Goal: Book appointment/travel/reservation

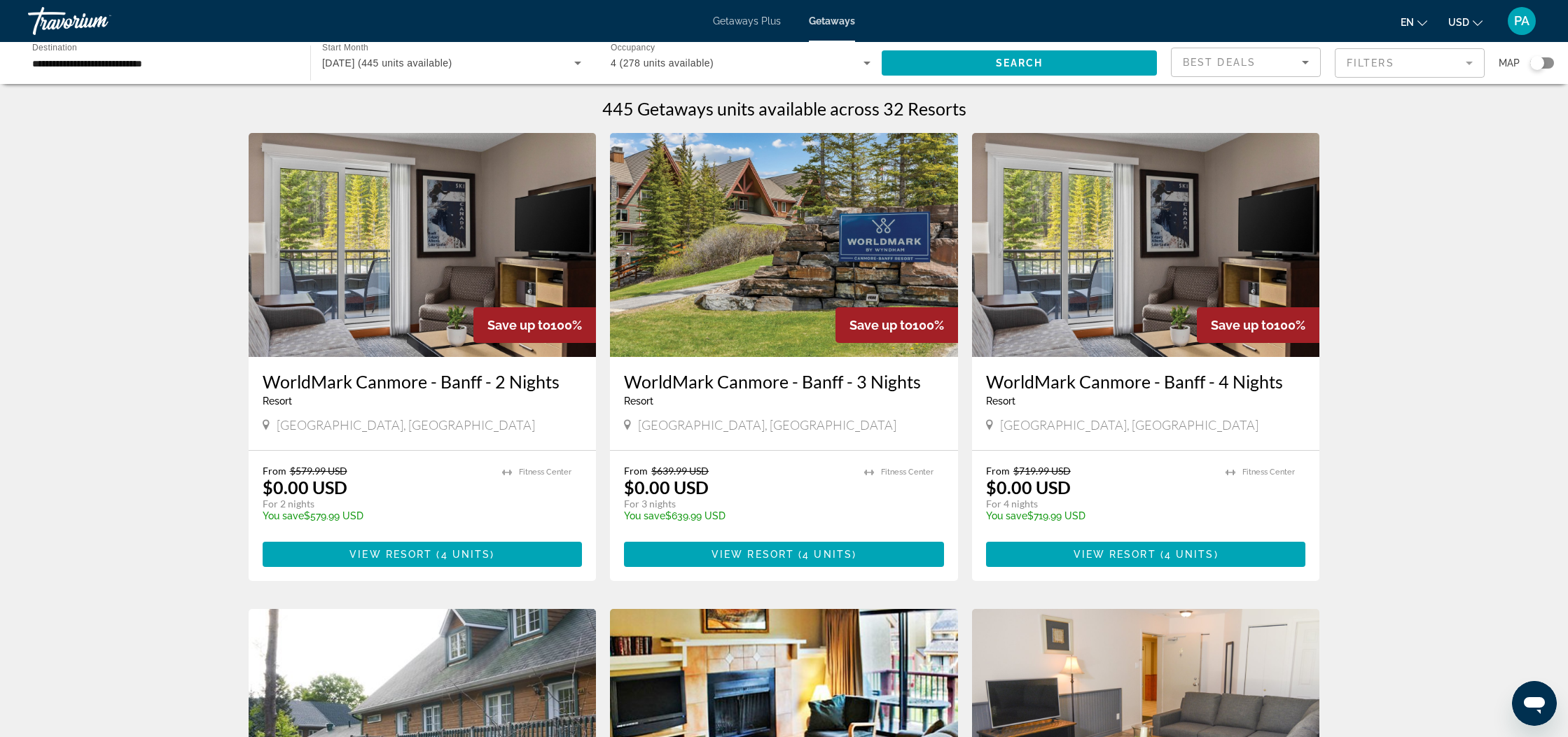
click at [572, 63] on icon "Search widget" at bounding box center [577, 62] width 17 height 17
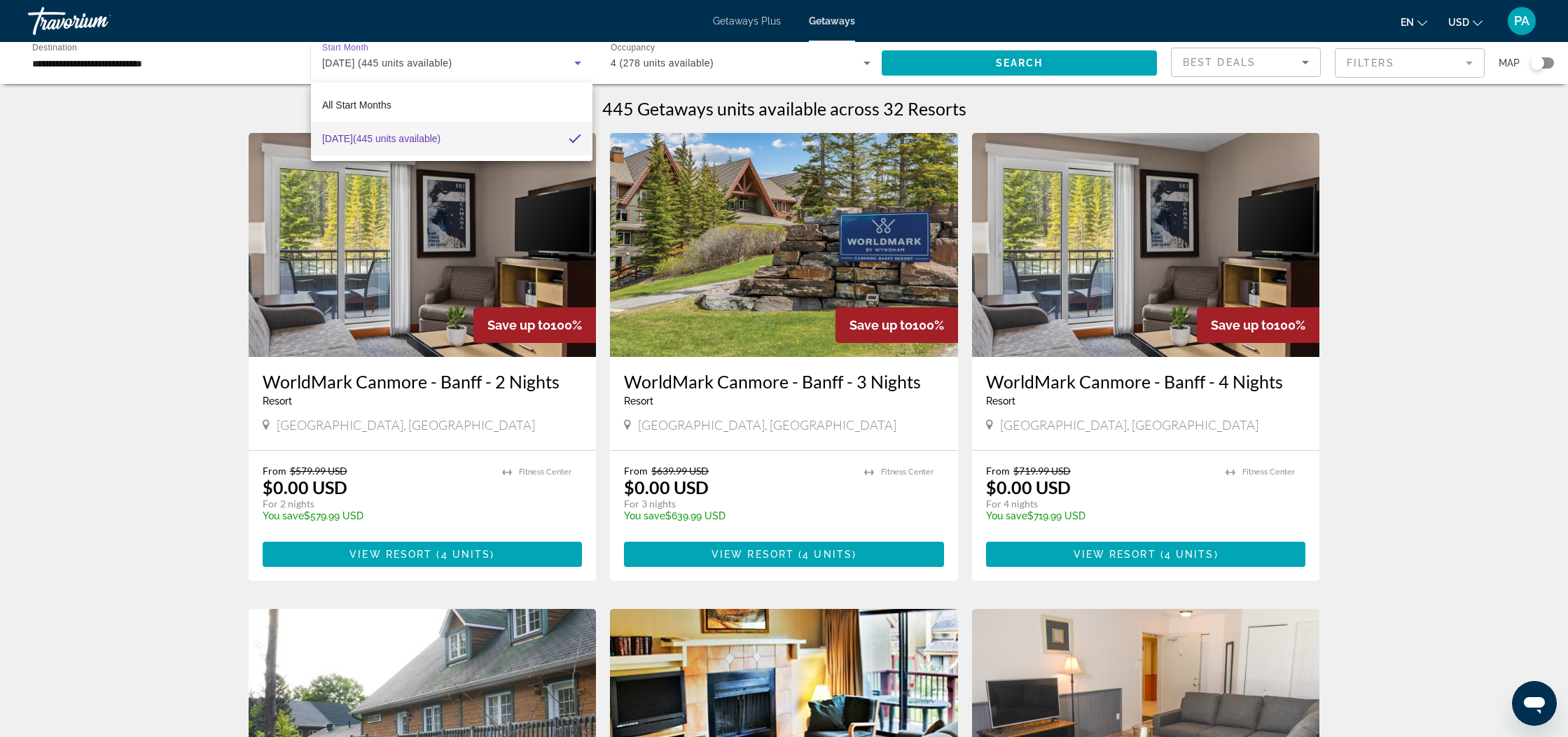
click at [571, 64] on div at bounding box center [784, 368] width 1568 height 737
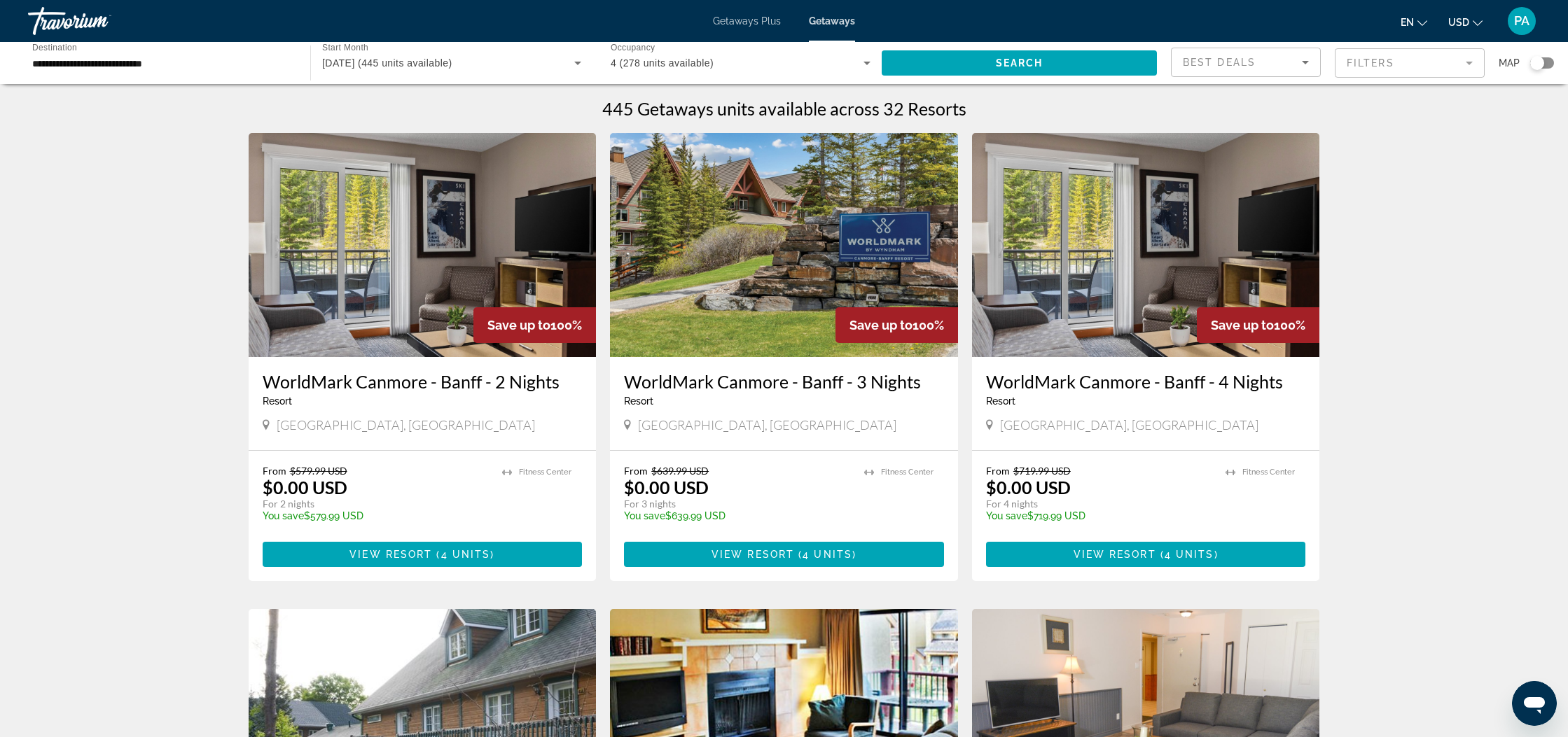
click at [751, 23] on span "Getaways Plus" at bounding box center [746, 21] width 68 height 11
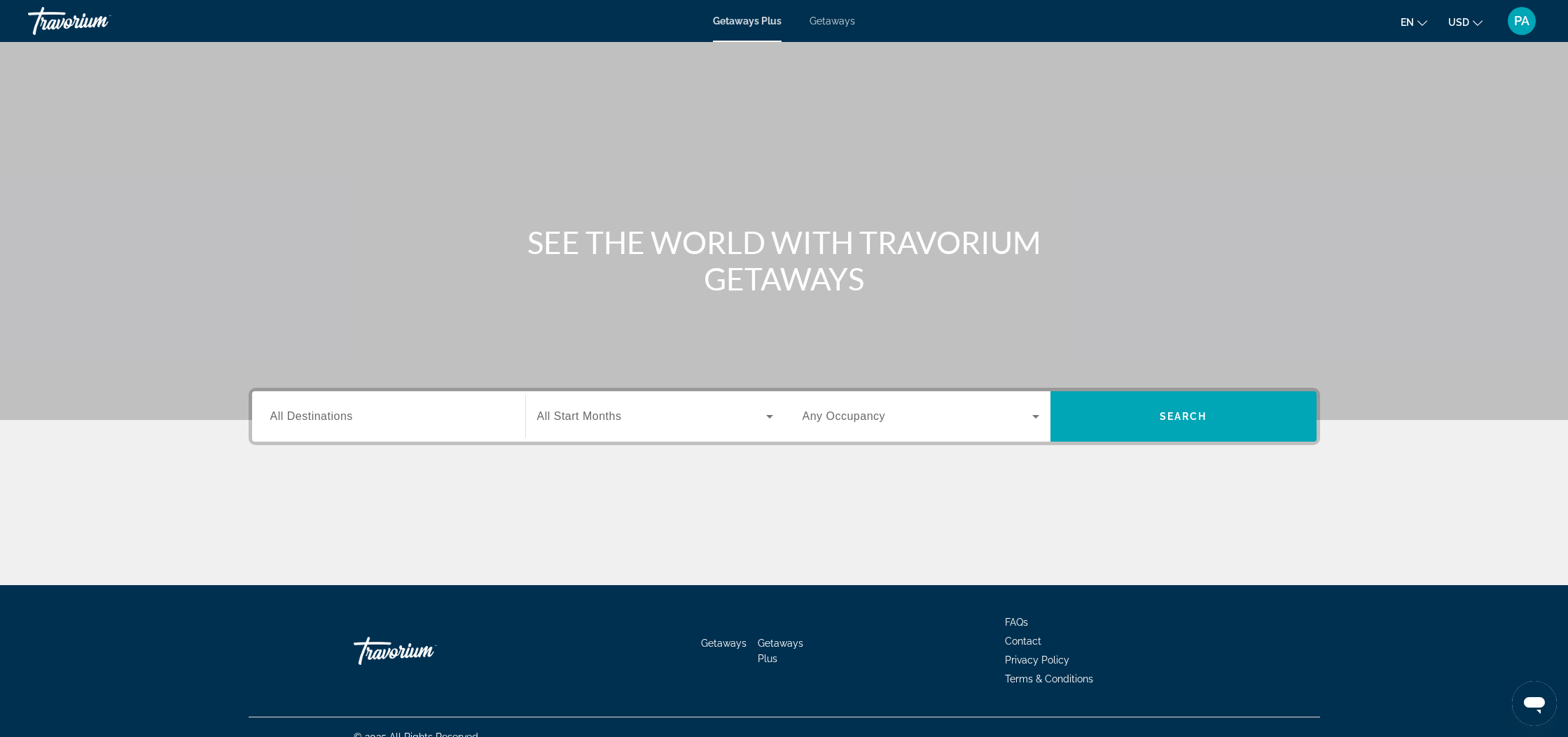
click at [843, 23] on span "Getaways" at bounding box center [833, 21] width 46 height 11
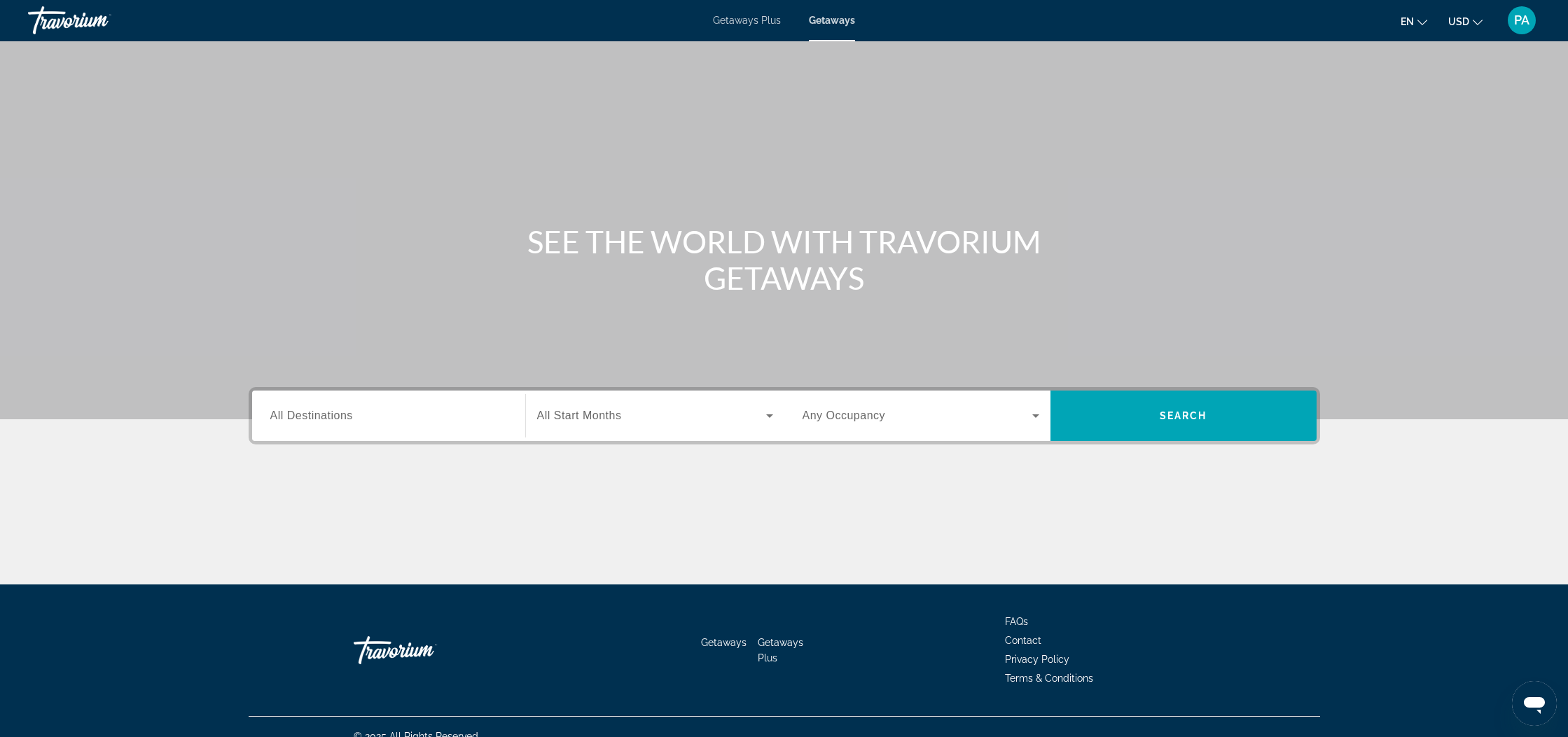
click at [364, 403] on div "Search widget" at bounding box center [388, 415] width 236 height 40
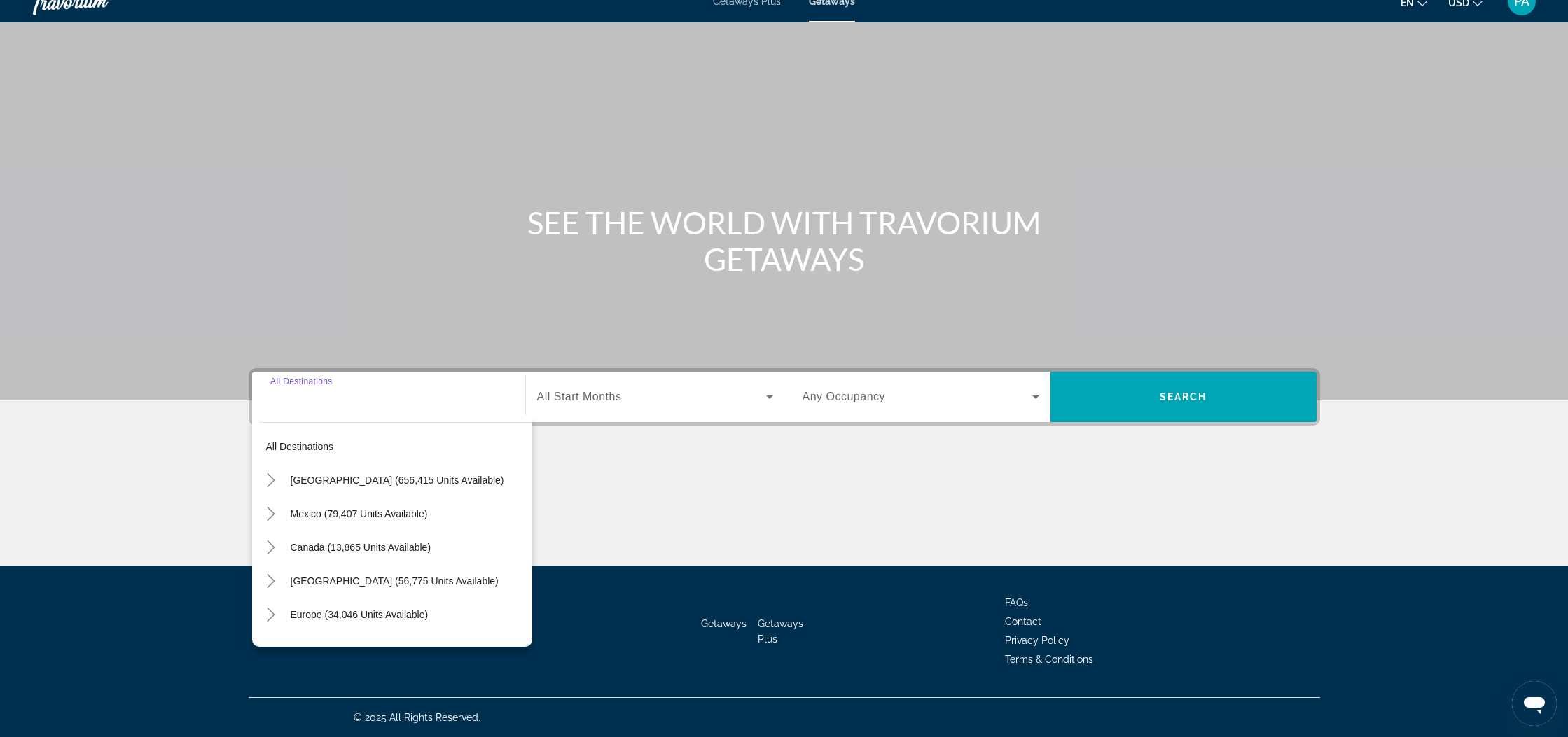
click at [351, 414] on div "Search widget" at bounding box center [388, 397] width 236 height 40
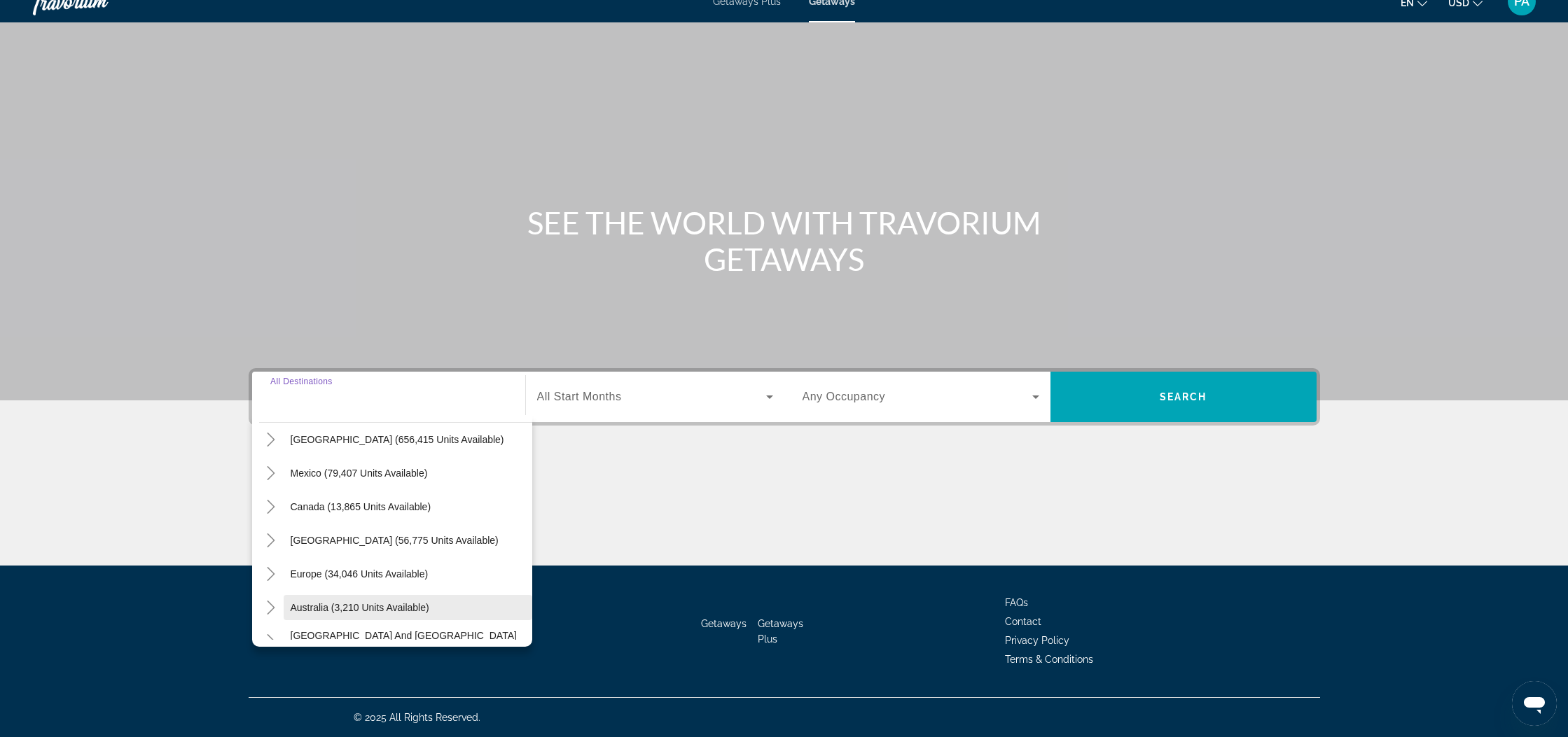
scroll to position [54, 0]
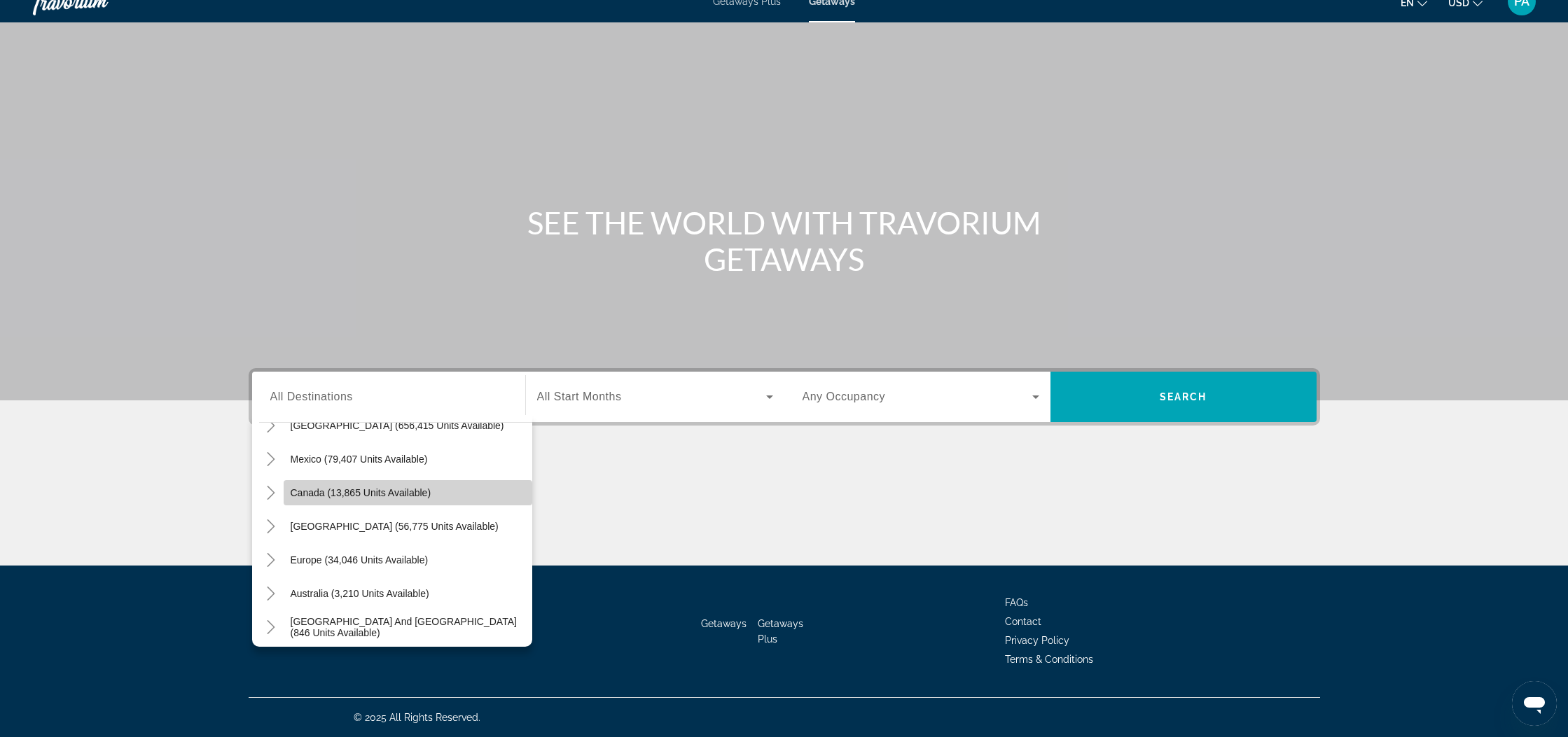
click at [334, 498] on span "Canada (13,865 units available)" at bounding box center [360, 493] width 141 height 11
type input "**********"
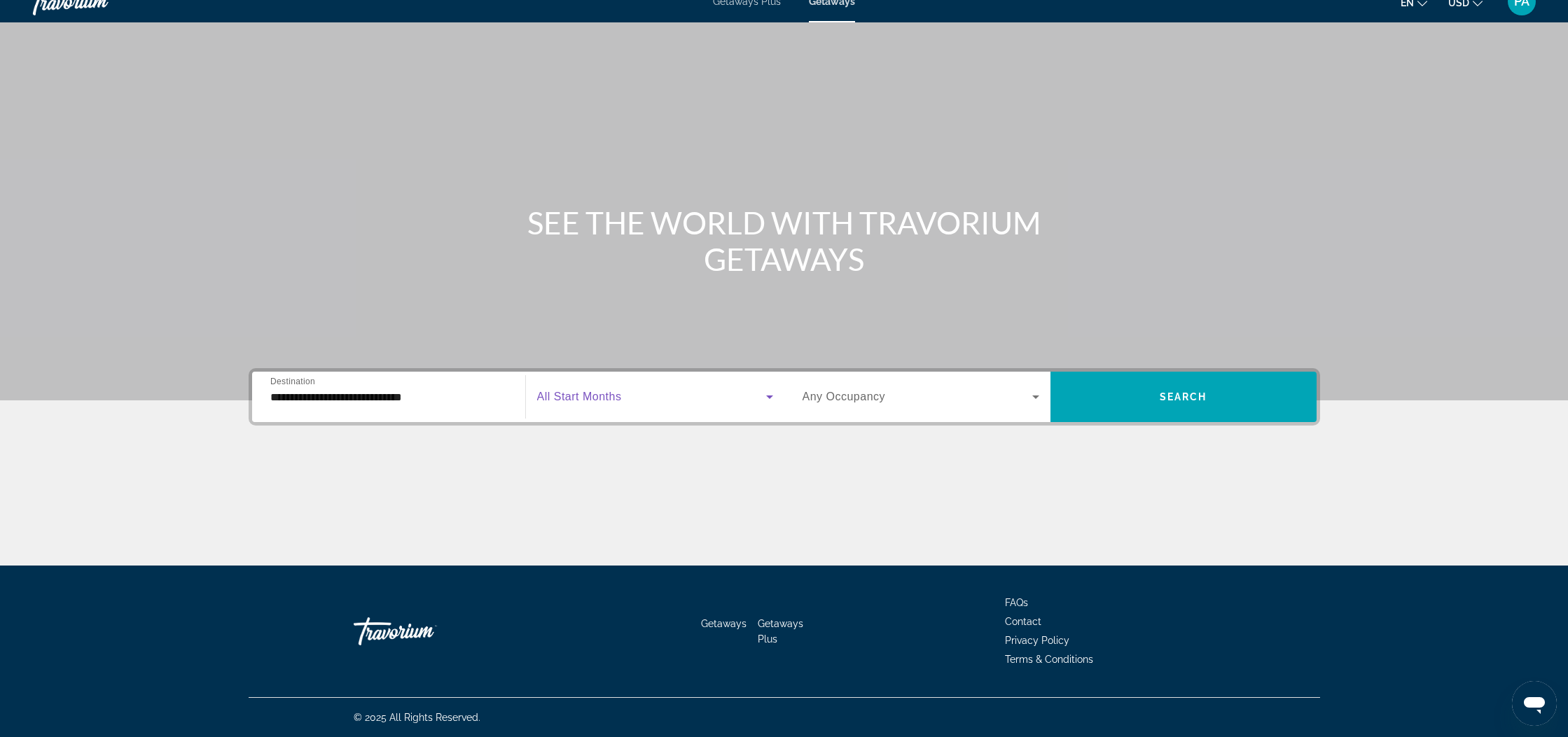
click at [754, 403] on span "Search widget" at bounding box center [651, 397] width 229 height 17
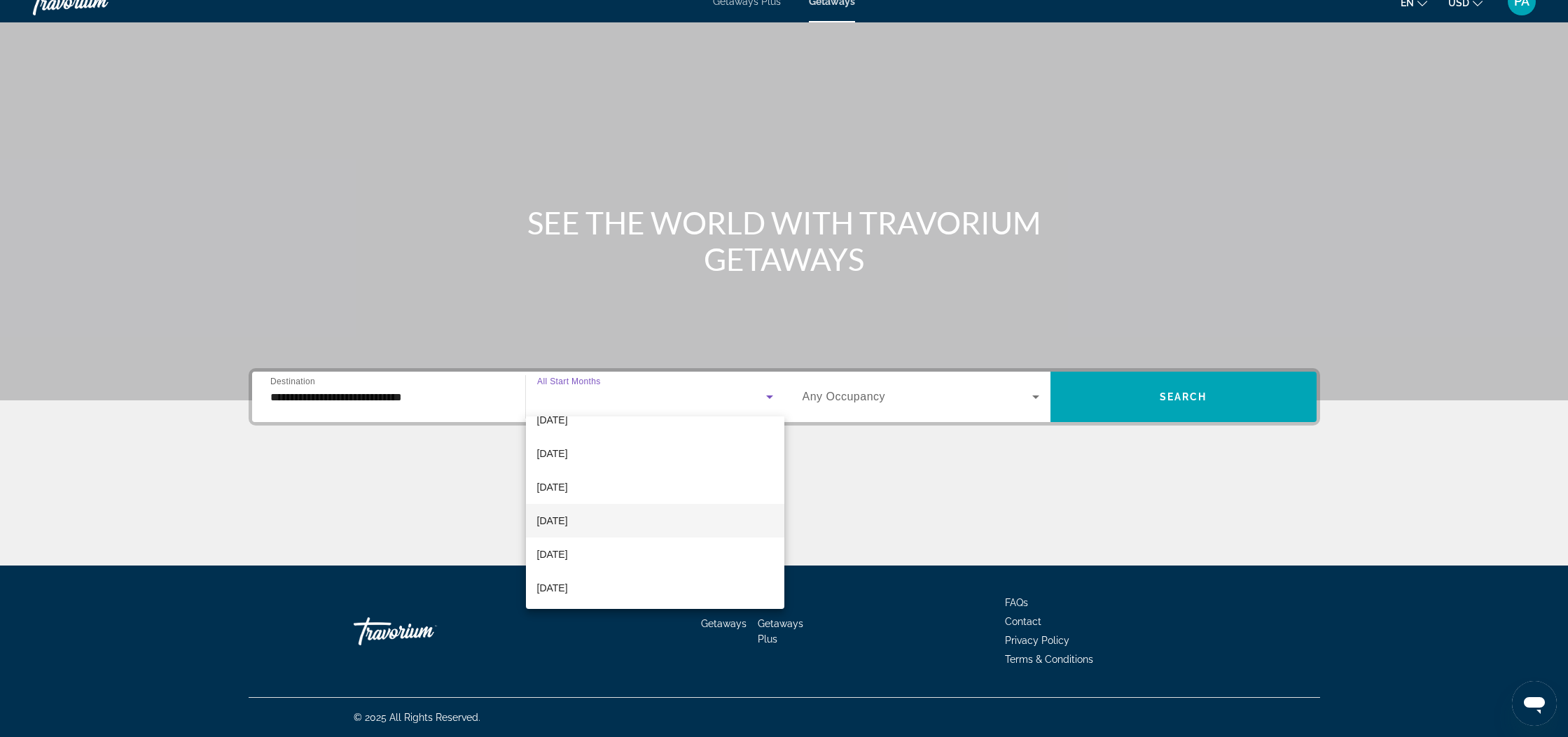
scroll to position [161, 0]
click at [560, 583] on span "[DATE]" at bounding box center [552, 580] width 31 height 17
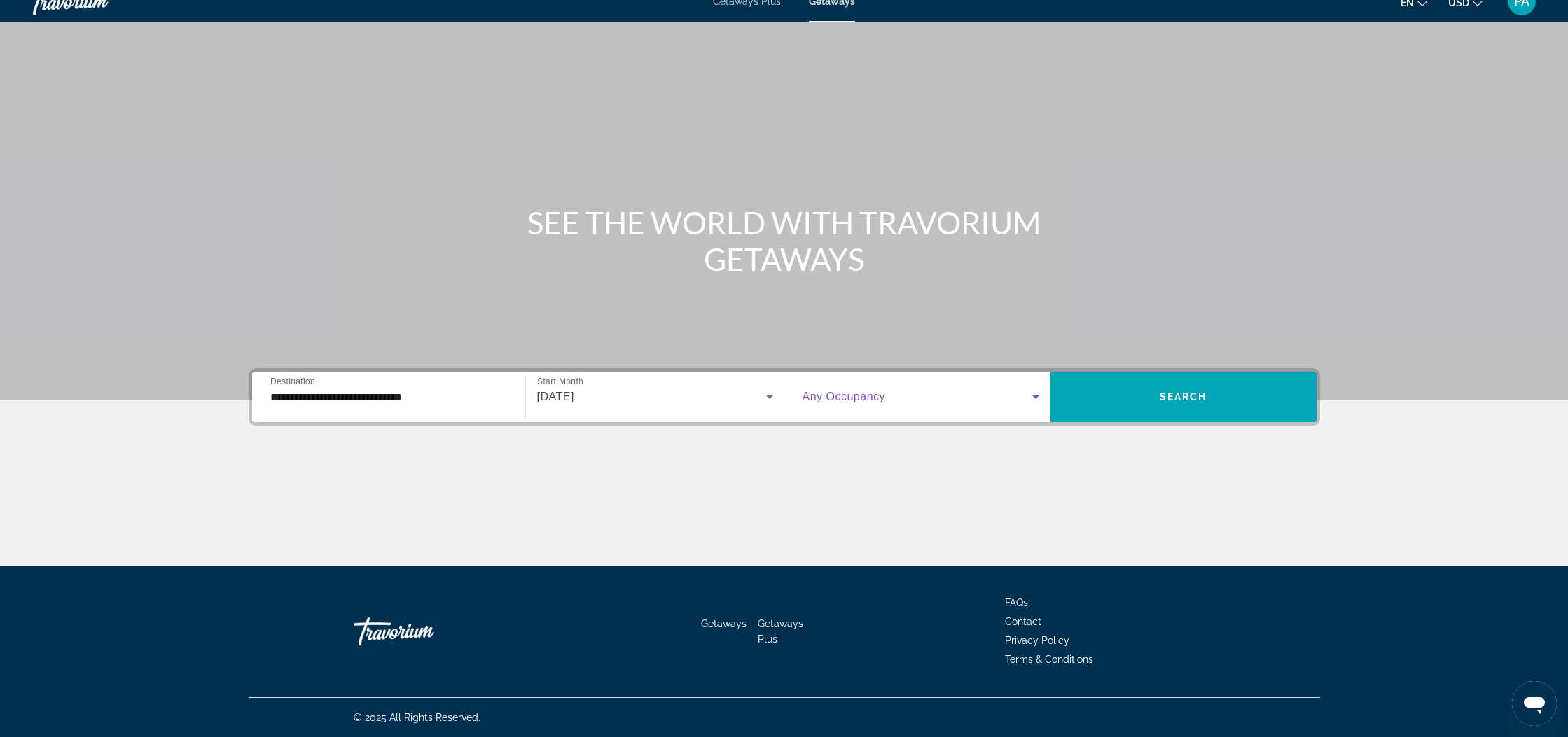
click at [1032, 396] on icon "Search widget" at bounding box center [1035, 397] width 17 height 17
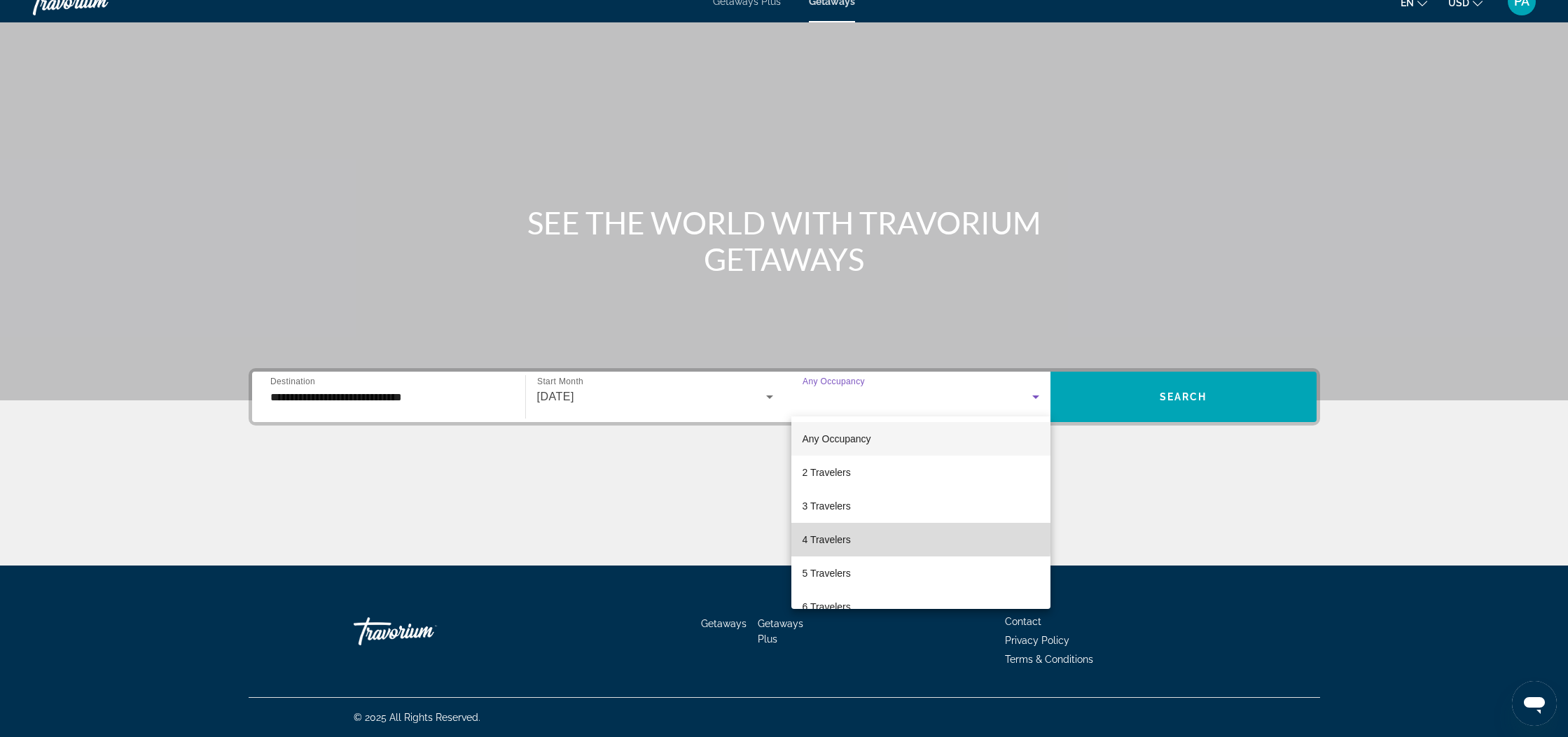
click at [836, 536] on span "4 Travelers" at bounding box center [826, 539] width 49 height 17
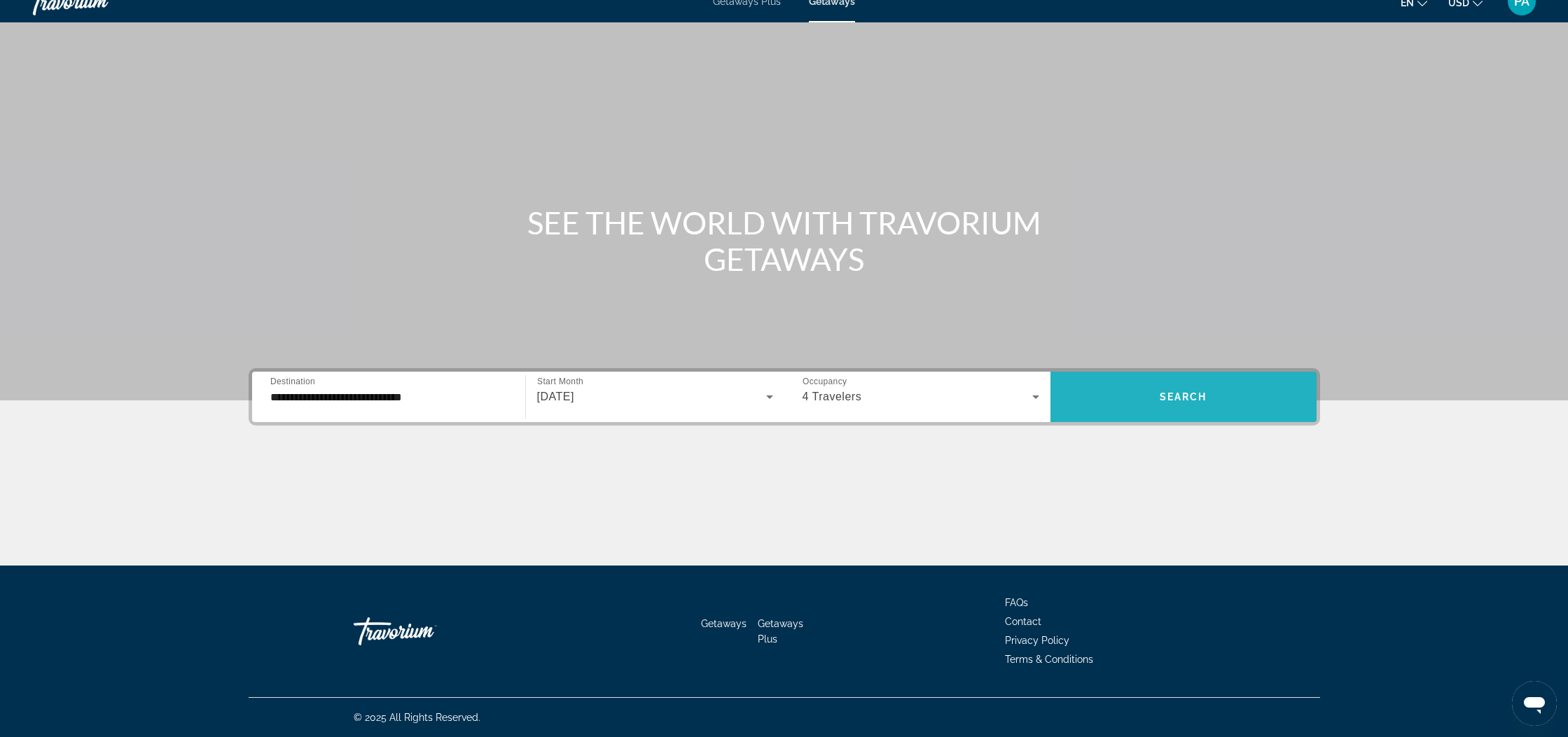
click at [1180, 395] on span "Search" at bounding box center [1183, 397] width 48 height 11
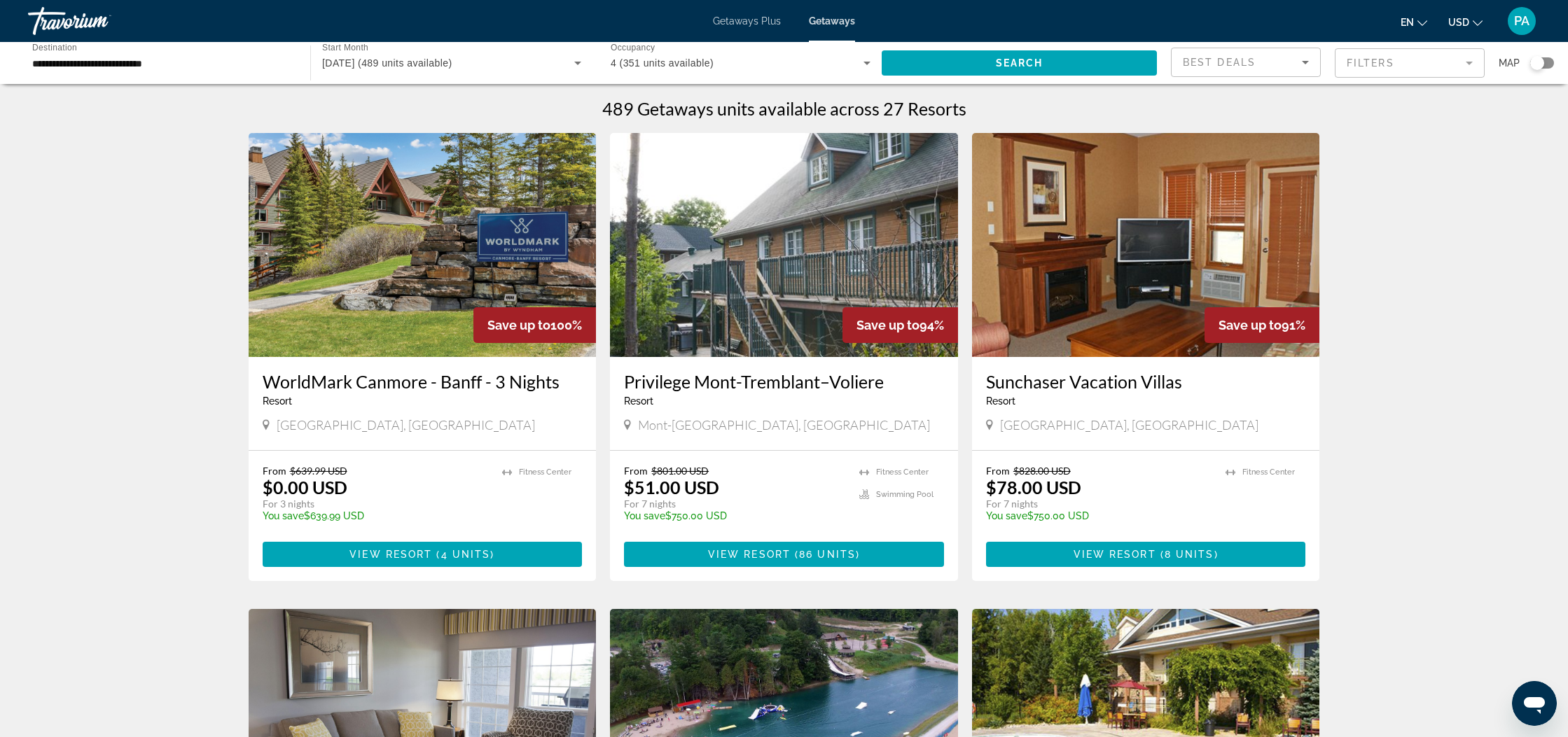
click at [1537, 63] on div "Search widget" at bounding box center [1536, 62] width 14 height 14
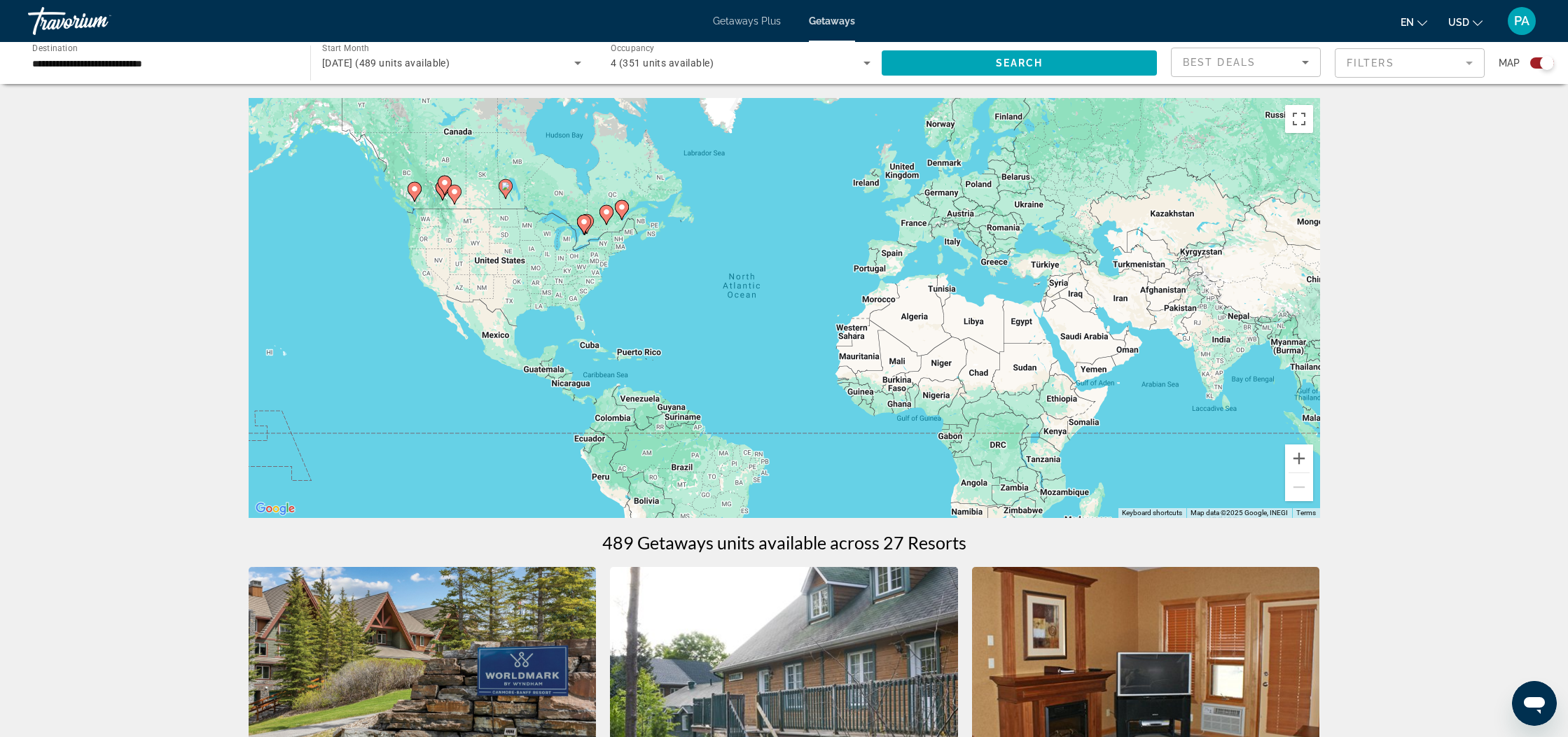
click at [416, 194] on icon "Main content" at bounding box center [414, 192] width 13 height 18
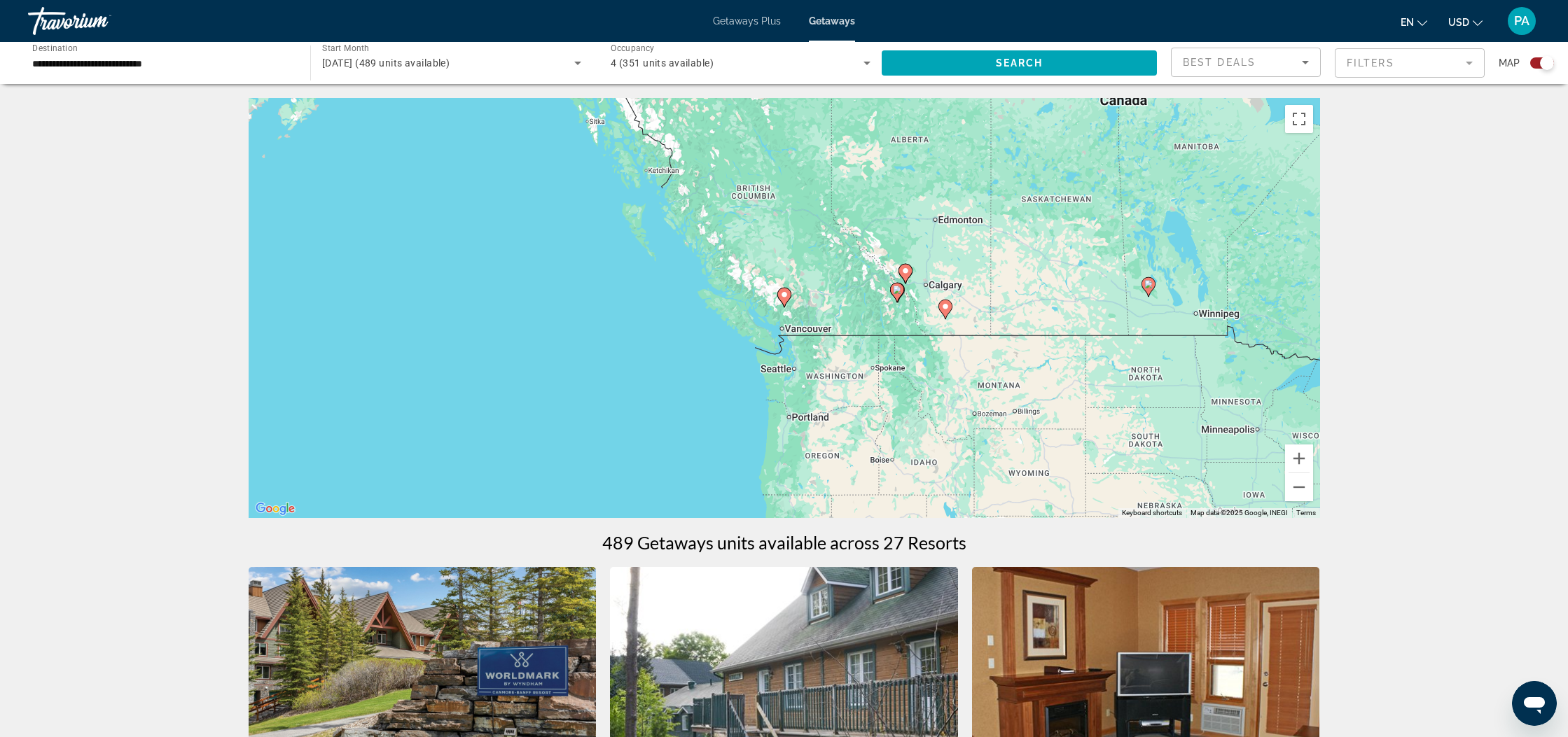
click at [742, 19] on span "Getaways Plus" at bounding box center [746, 21] width 68 height 11
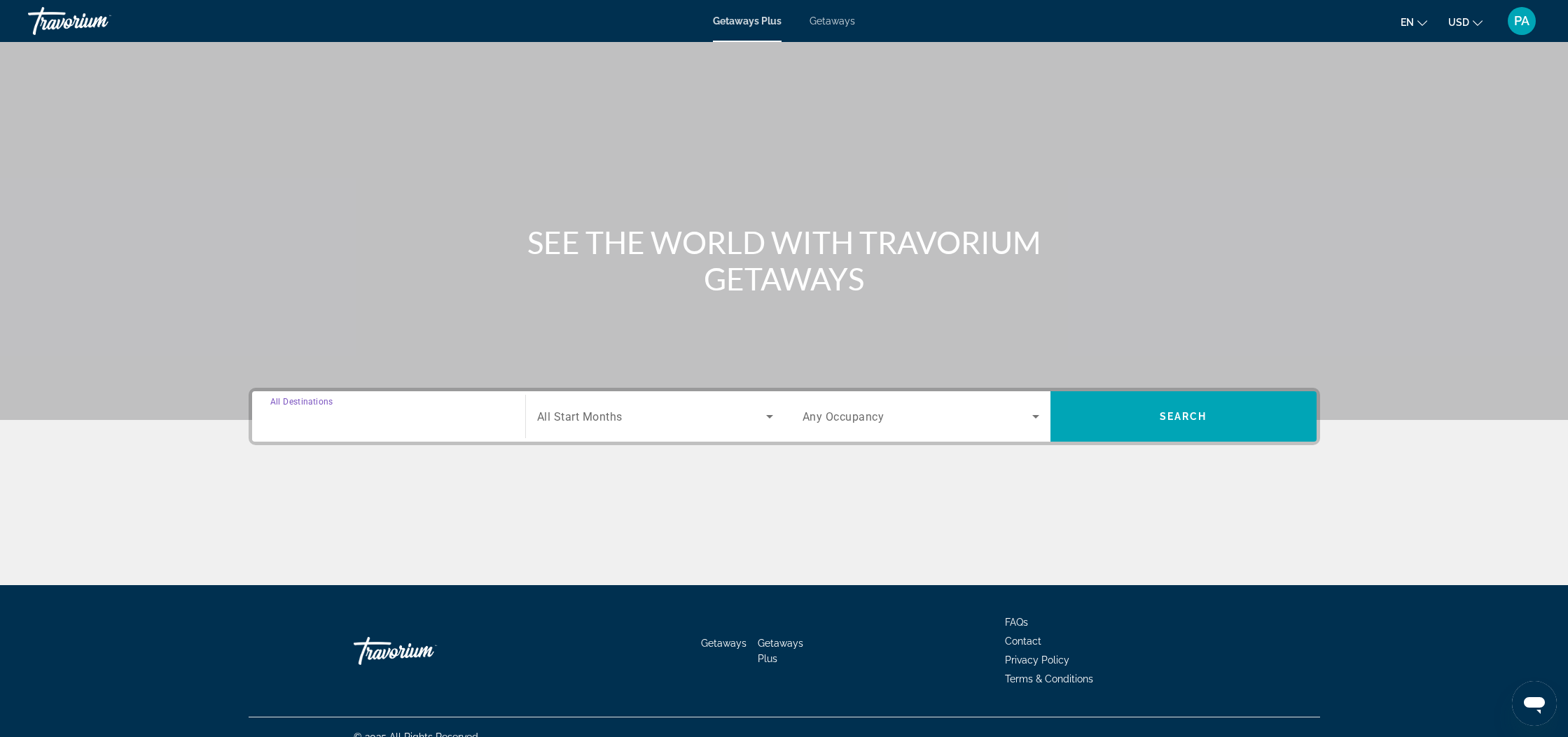
click at [381, 421] on input "Destination All Destinations" at bounding box center [388, 417] width 236 height 17
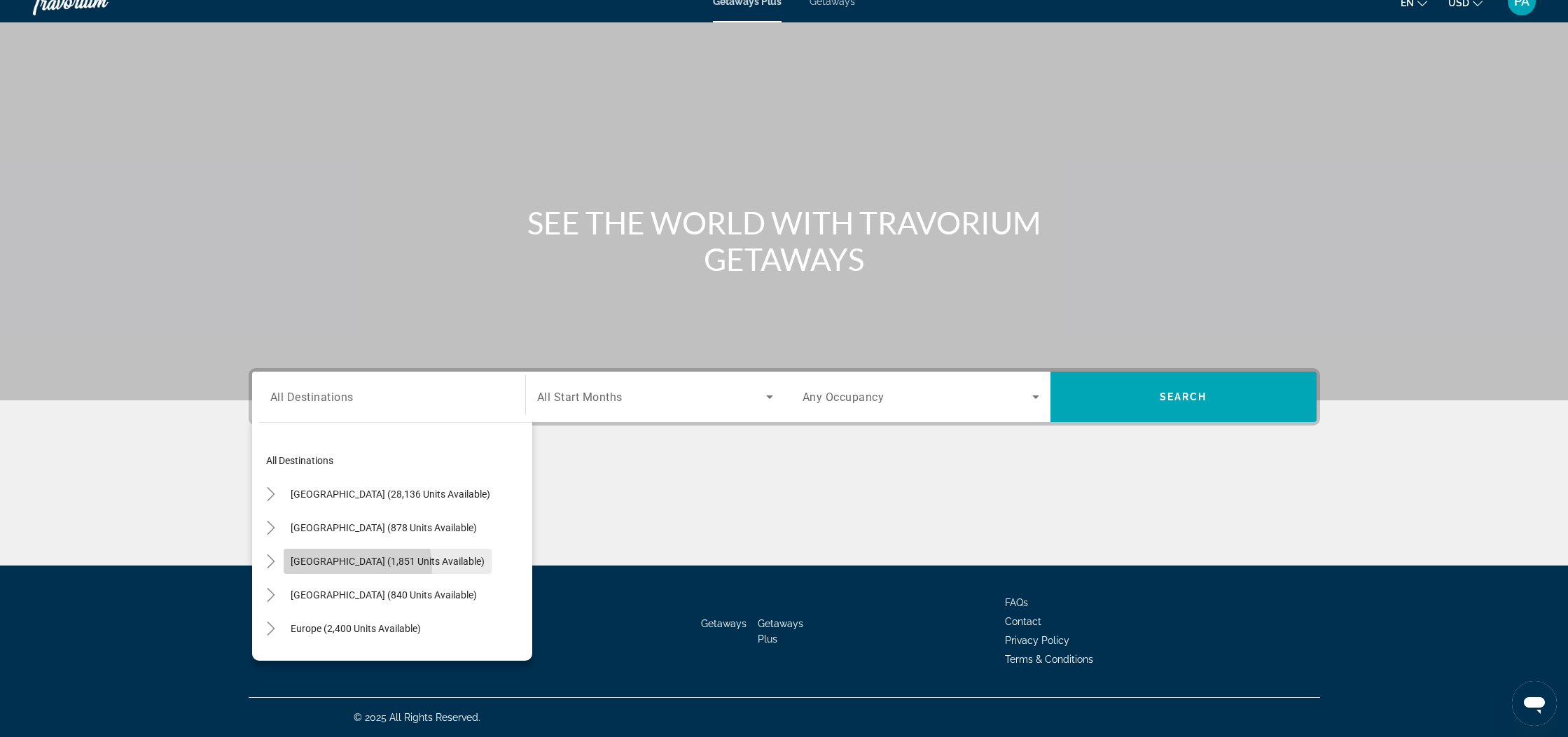
click at [342, 568] on span "Search widget" at bounding box center [388, 561] width 208 height 34
type input "**********"
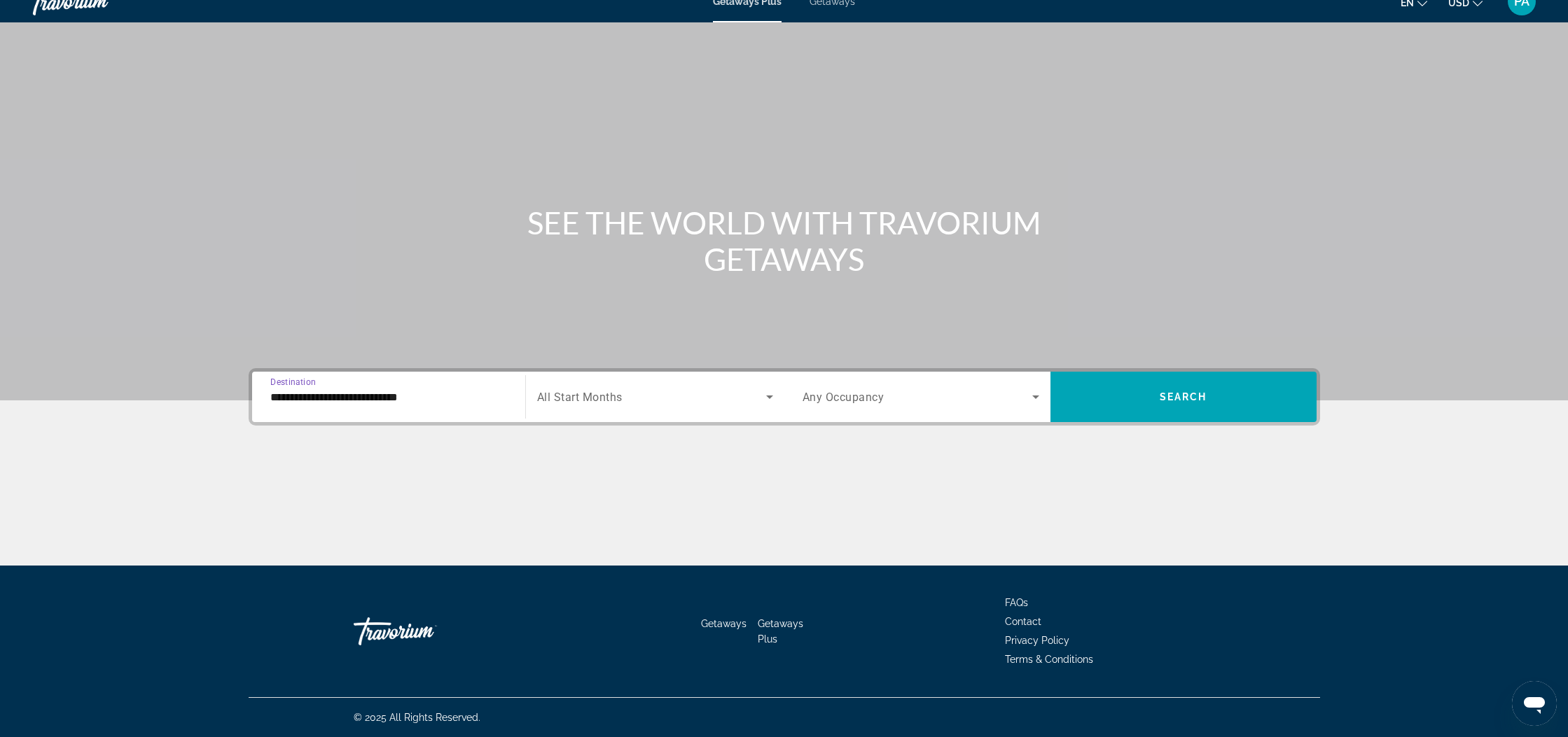
click at [775, 400] on icon "Search widget" at bounding box center [769, 397] width 17 height 17
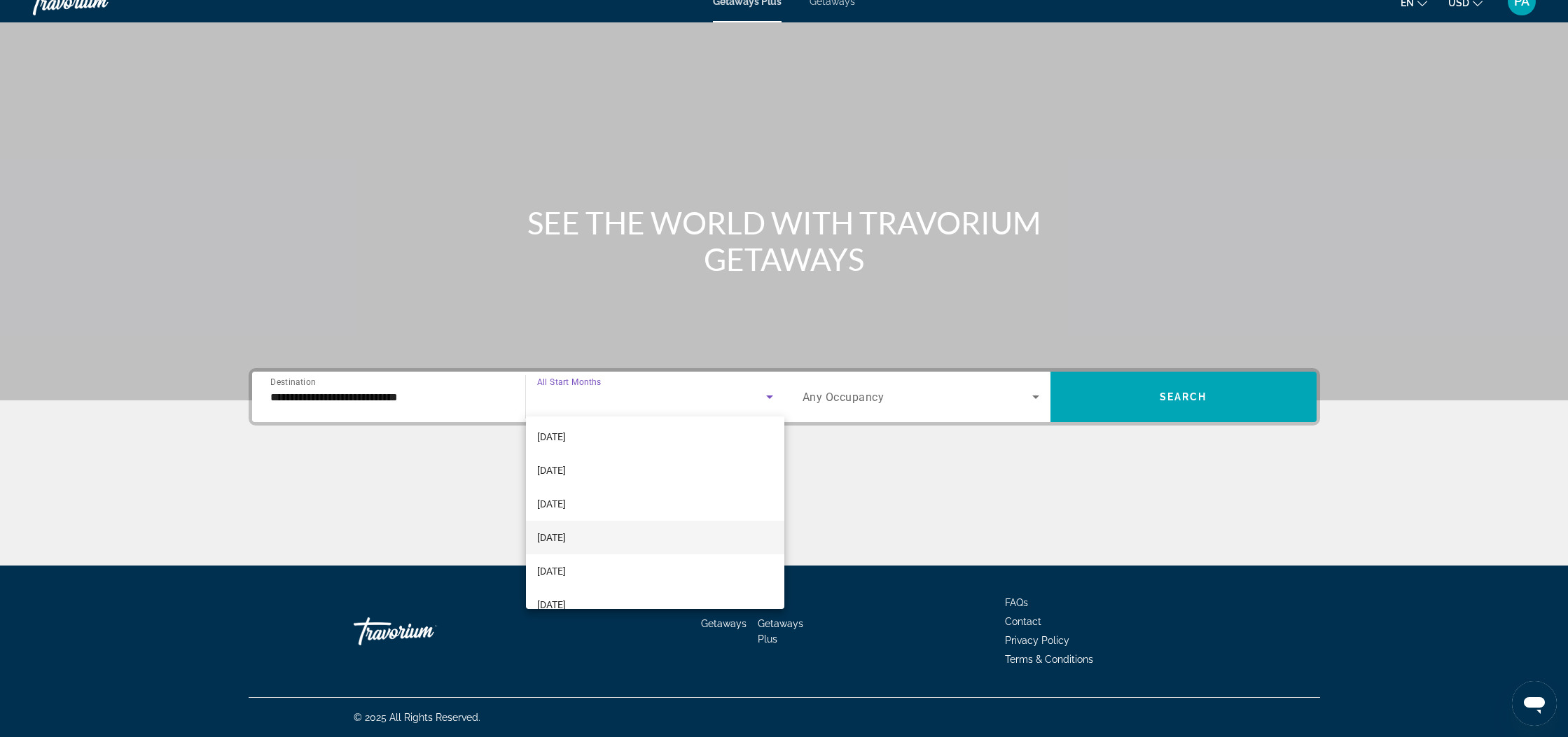
scroll to position [207, 0]
click at [557, 536] on span "[DATE]" at bounding box center [551, 534] width 28 height 17
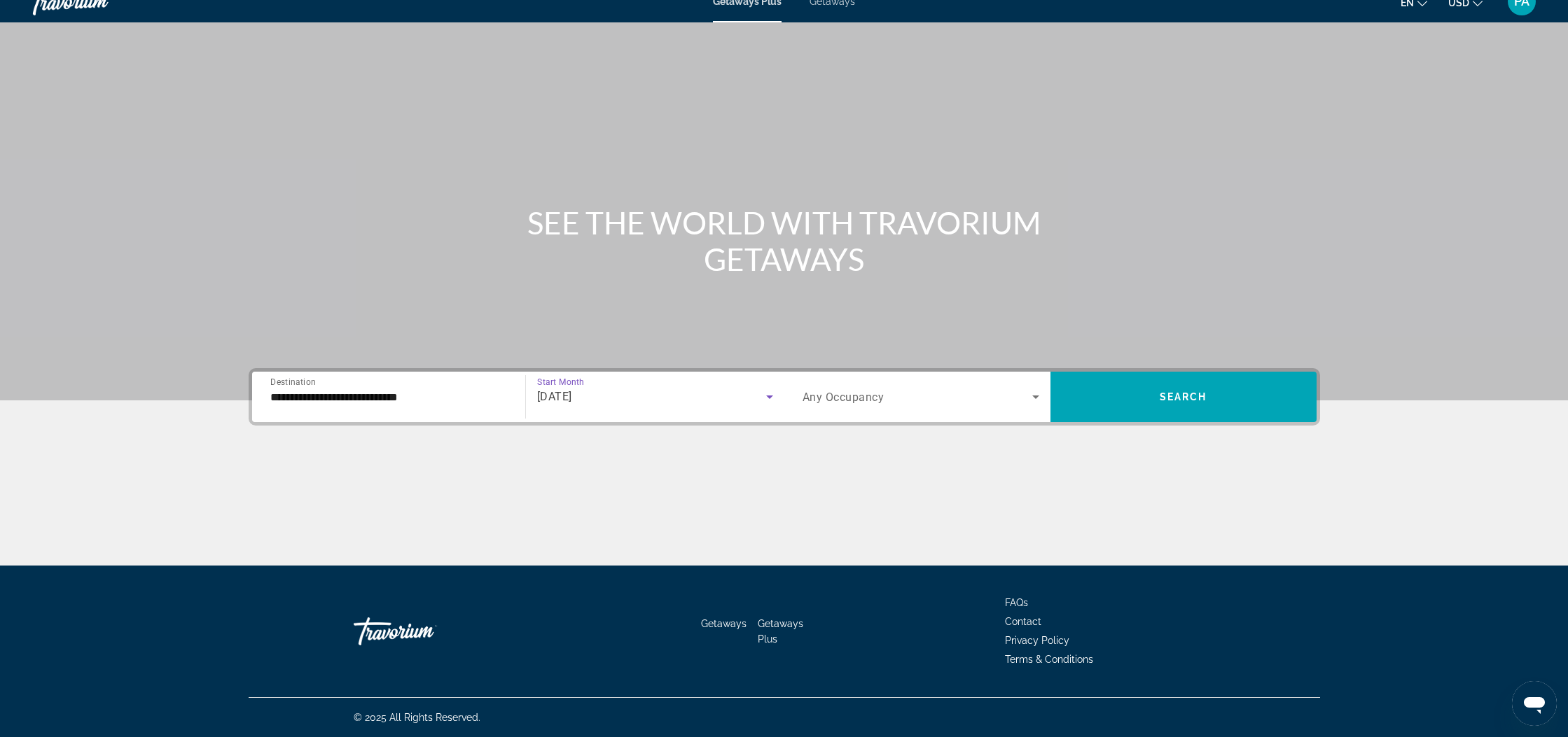
click at [1028, 397] on icon "Search widget" at bounding box center [1035, 397] width 17 height 17
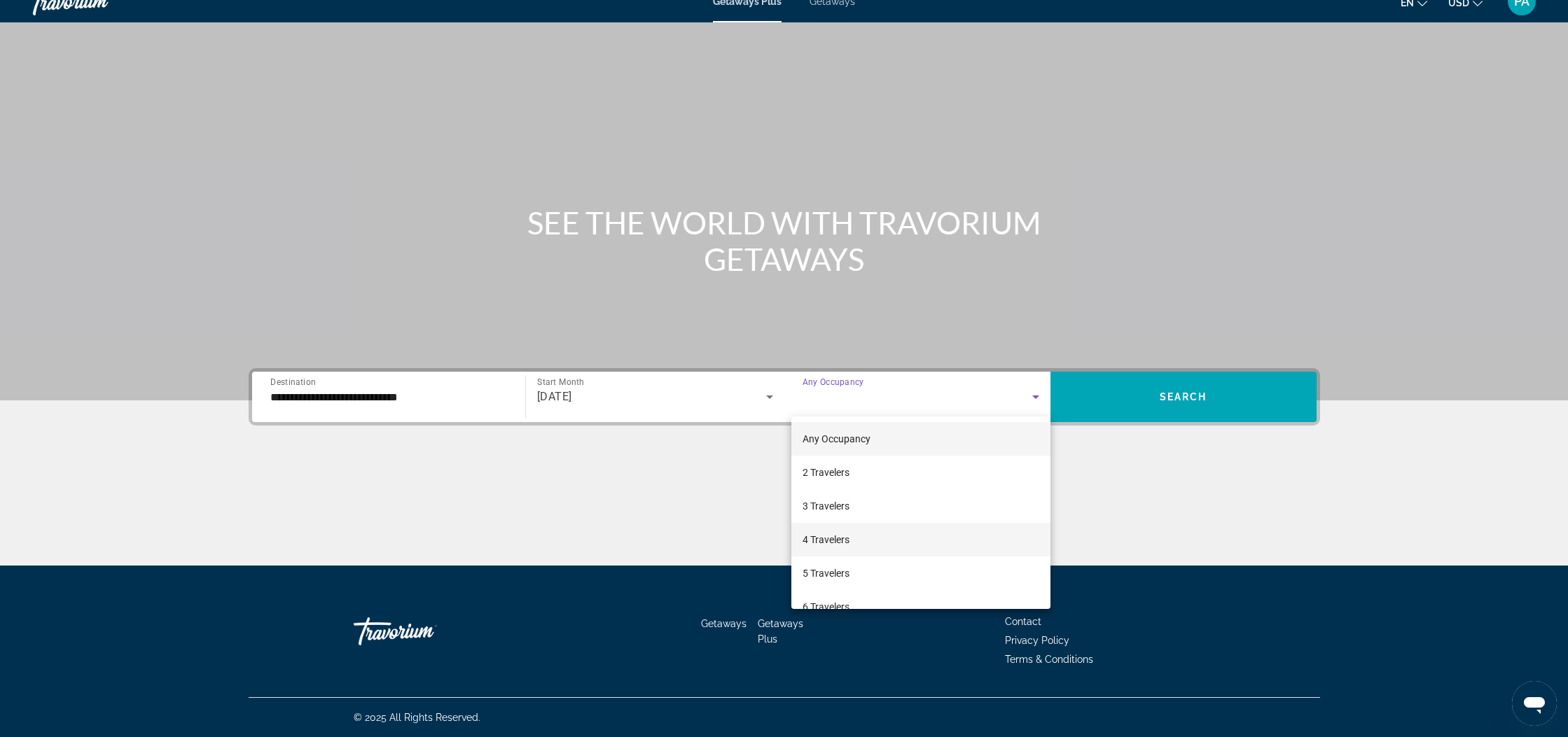
click at [828, 539] on span "4 Travelers" at bounding box center [825, 539] width 47 height 17
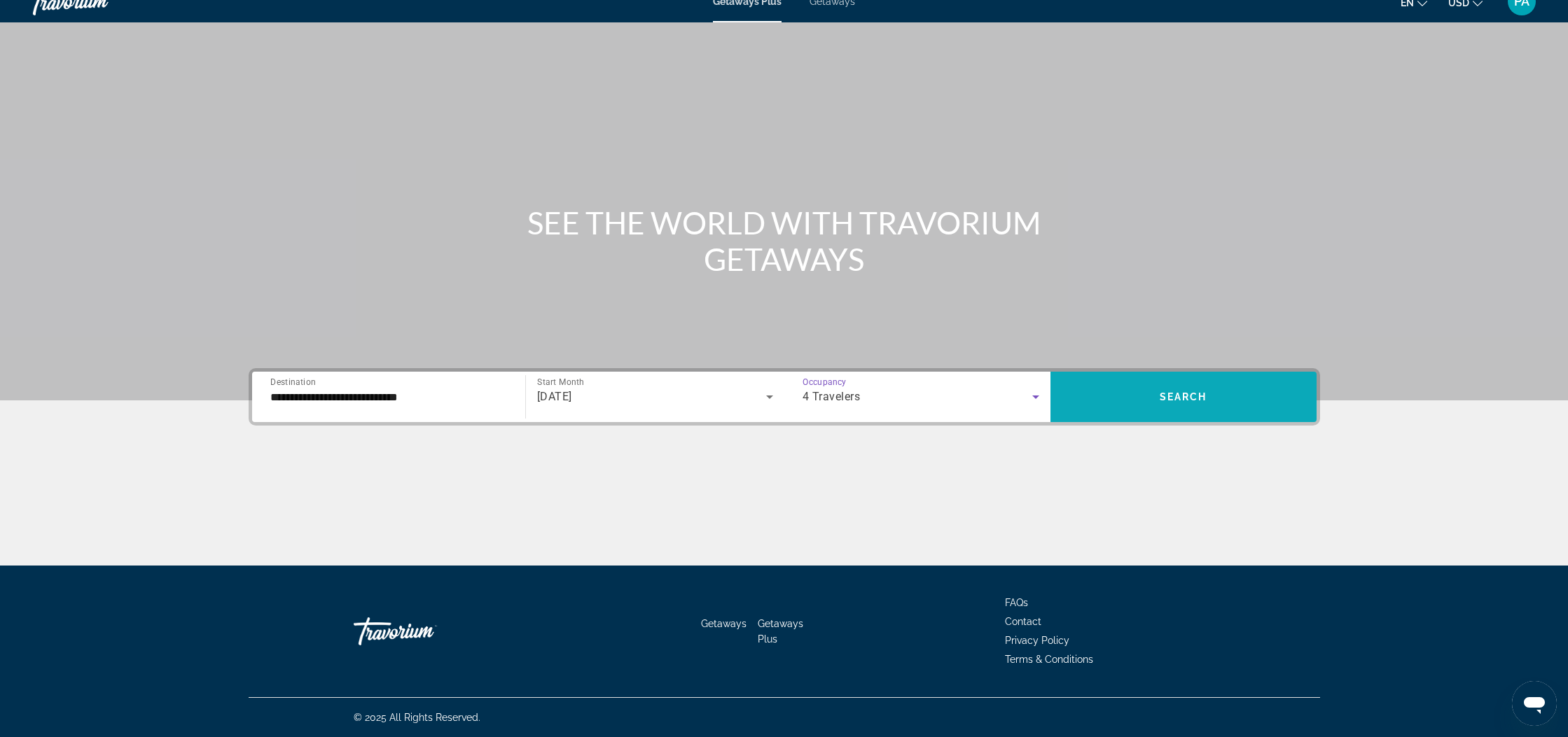
click at [1215, 413] on span "Search widget" at bounding box center [1183, 397] width 266 height 34
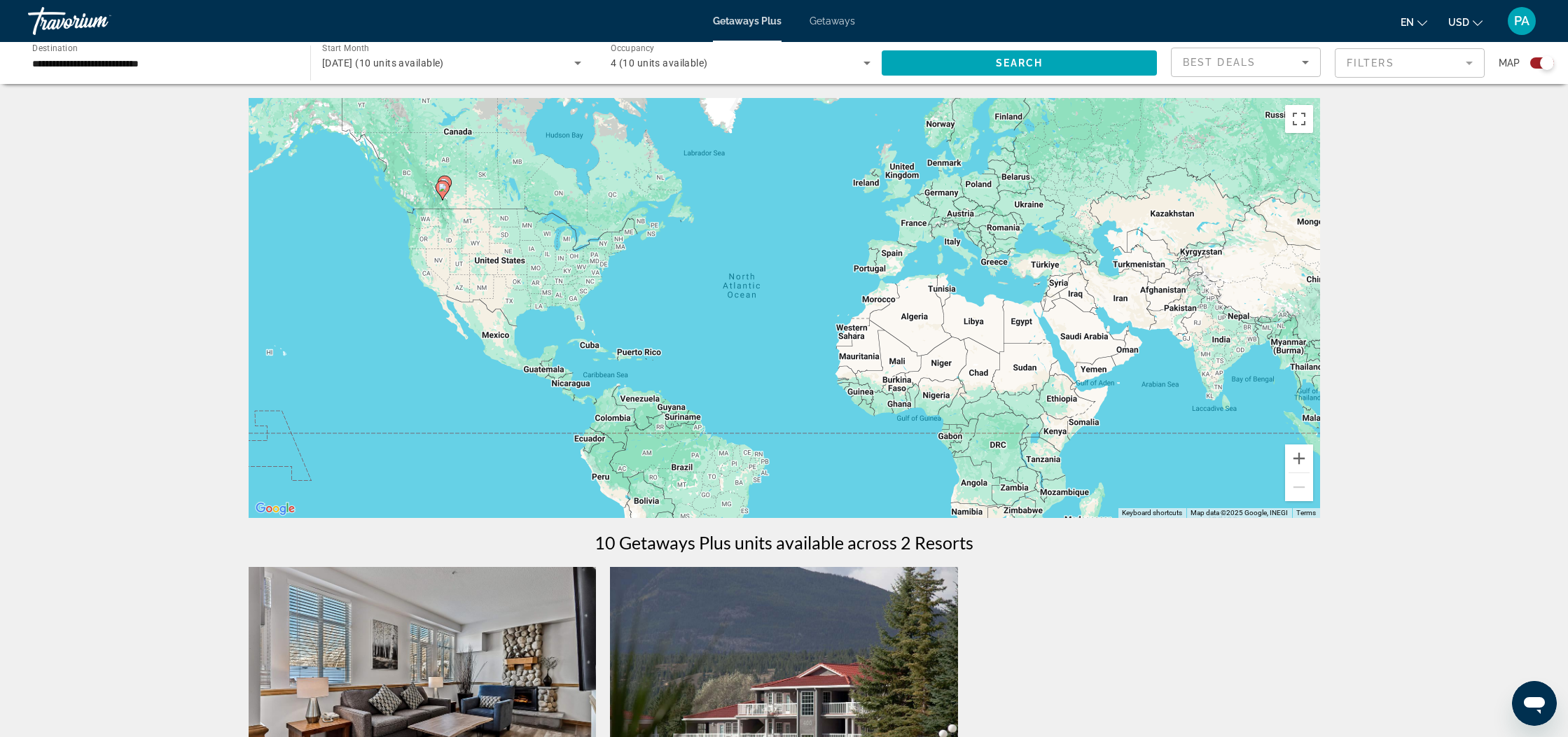
click at [445, 200] on gmp-advanced-marker "Main content" at bounding box center [442, 190] width 14 height 21
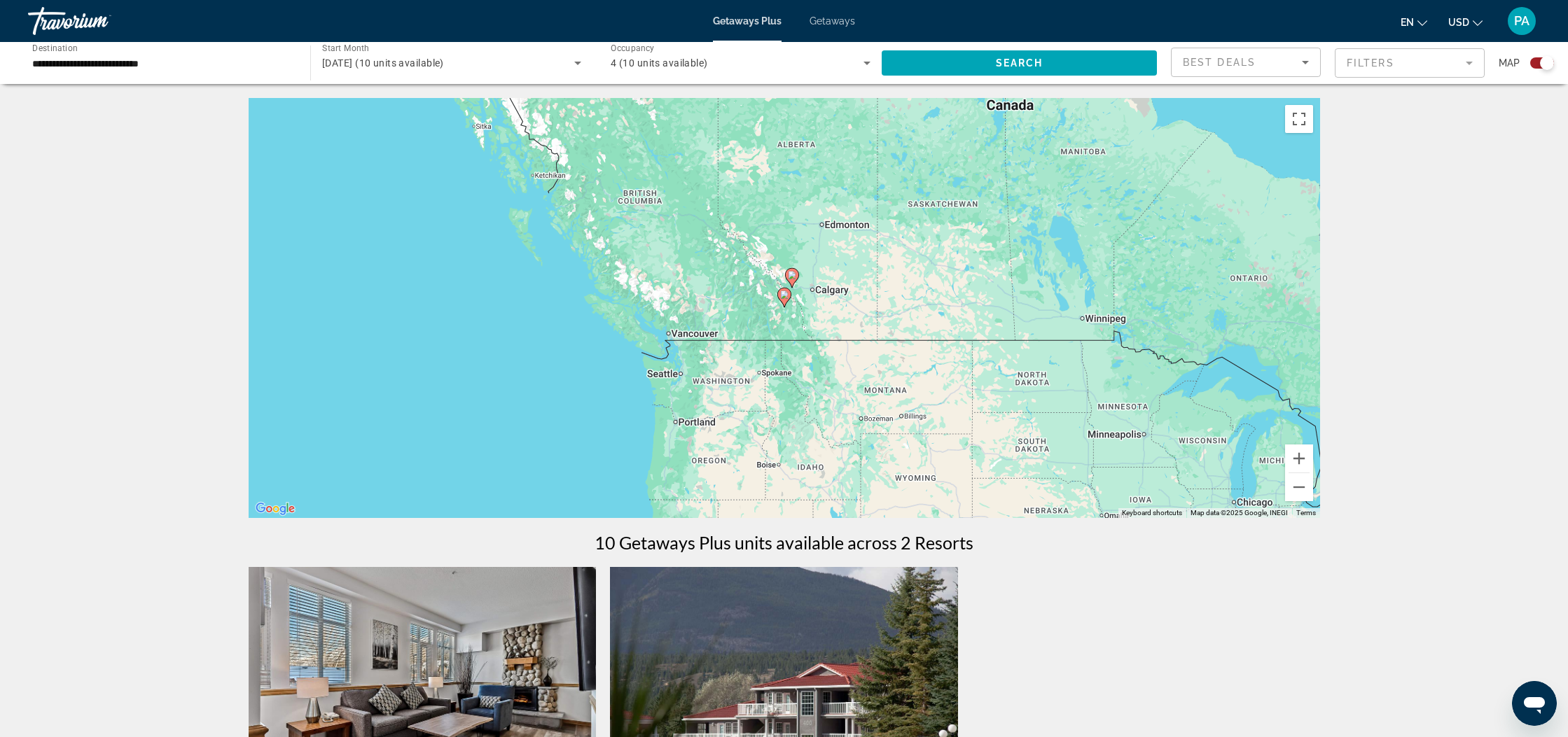
click at [796, 282] on gmp-advanced-marker "Main content" at bounding box center [791, 278] width 14 height 21
type input "**********"
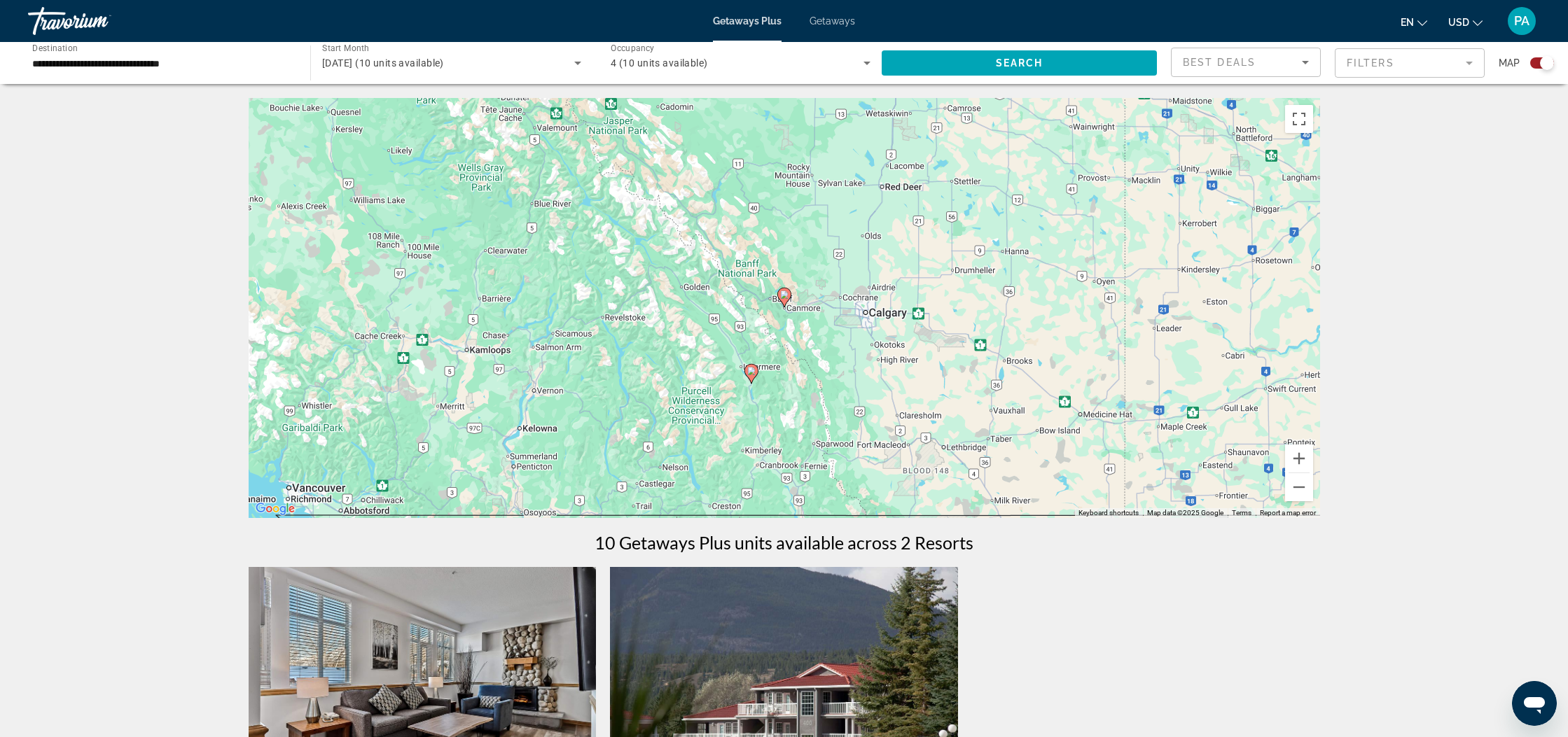
click at [785, 299] on icon "Main content" at bounding box center [784, 298] width 13 height 18
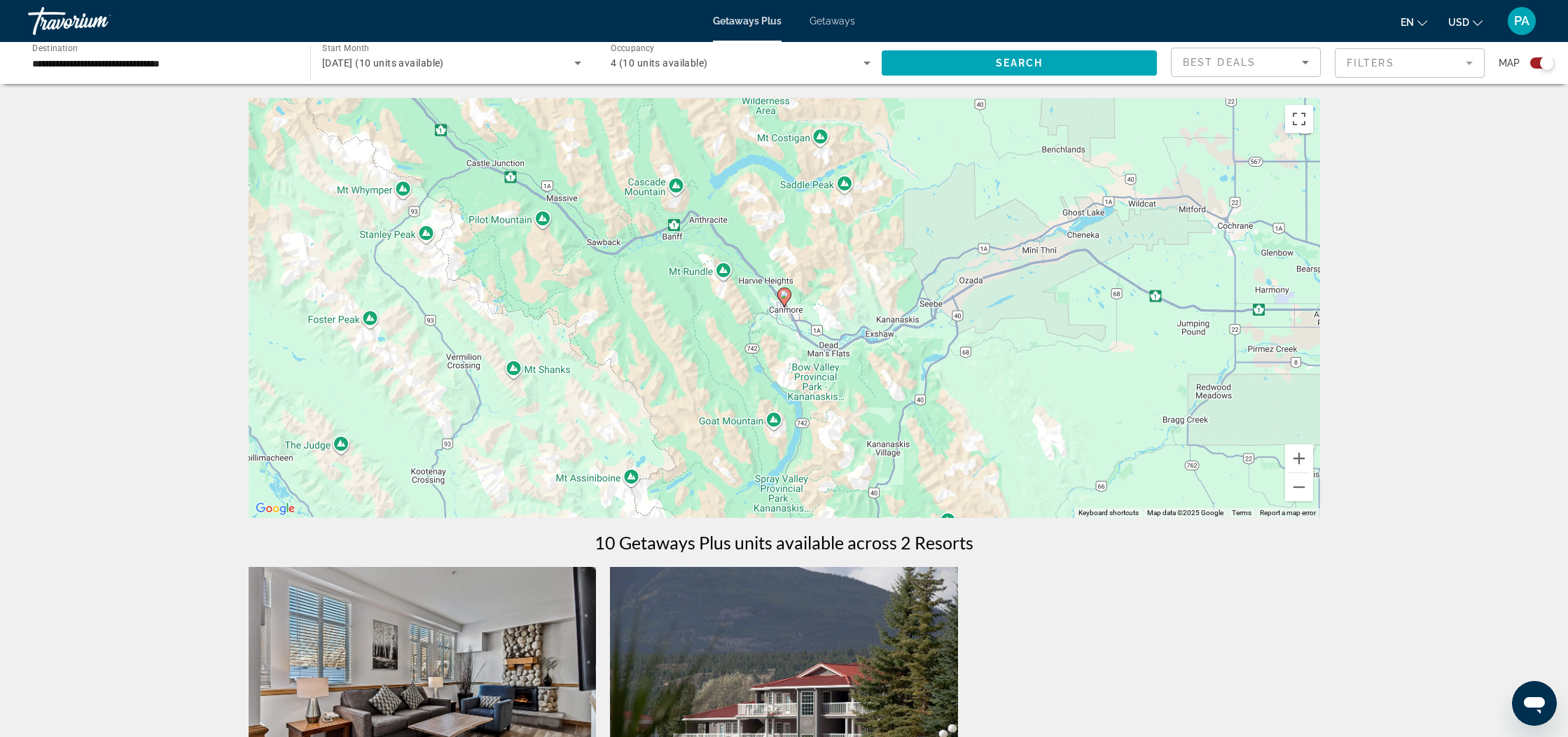
click at [786, 299] on image "Main content" at bounding box center [784, 294] width 8 height 8
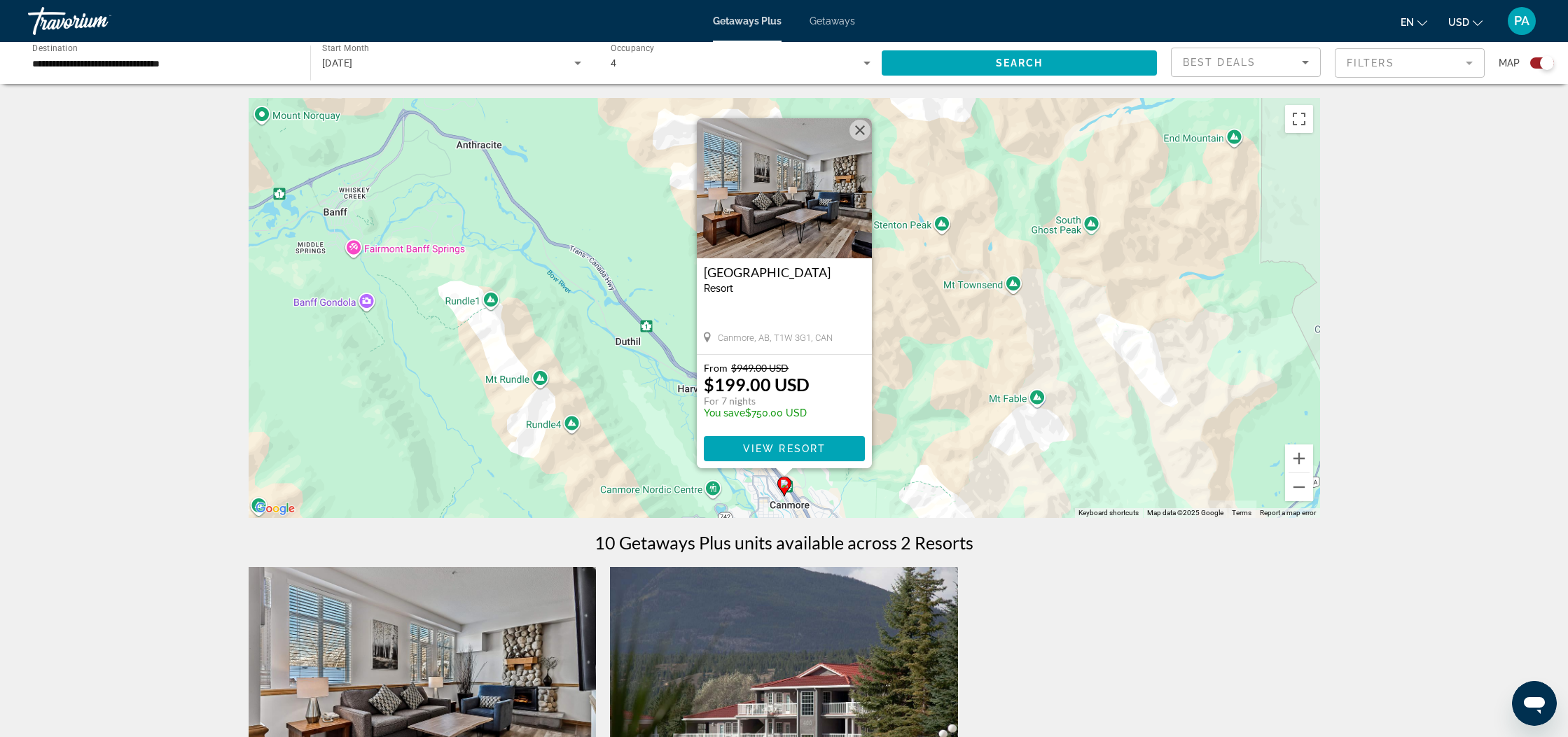
click at [772, 219] on img "Main content" at bounding box center [784, 188] width 175 height 140
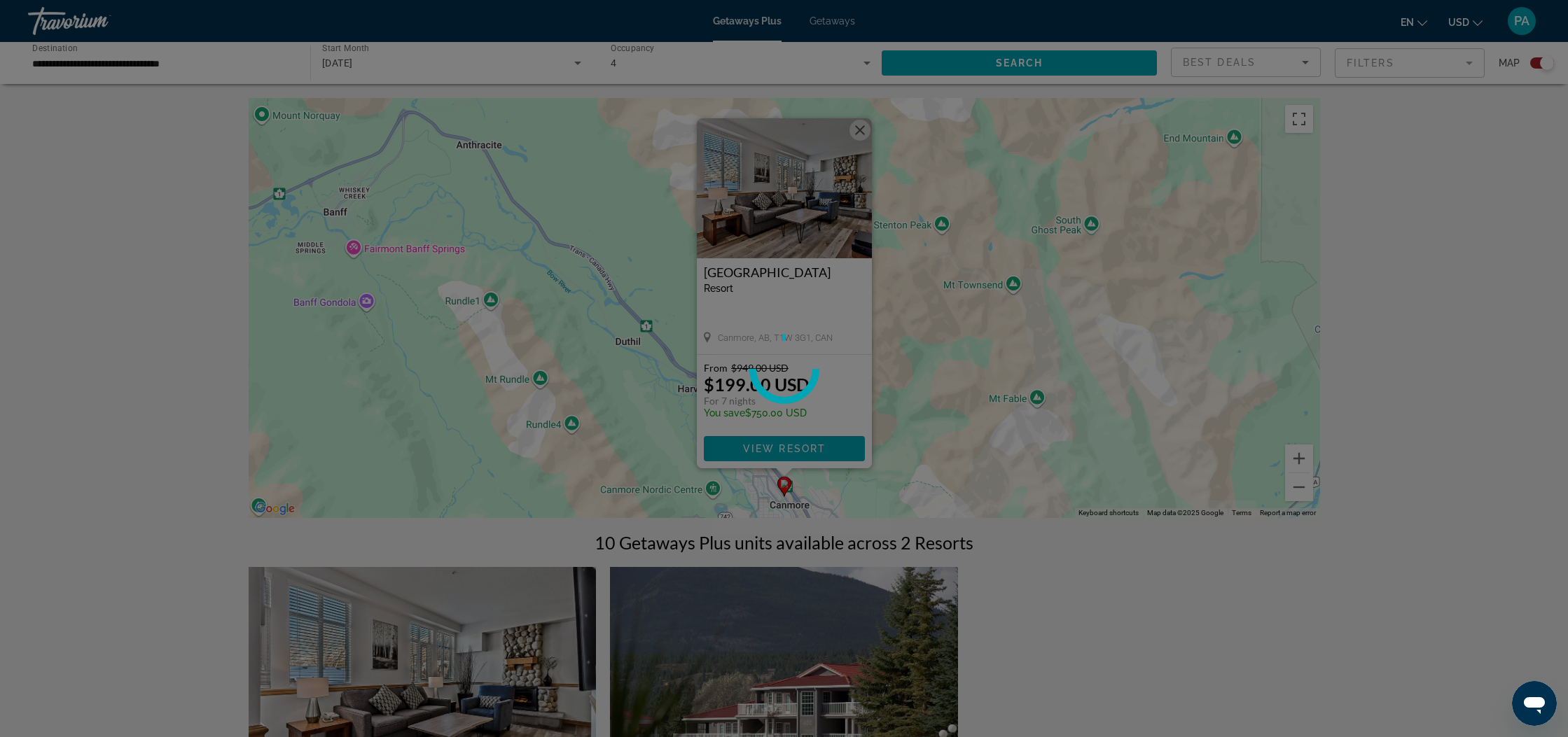
scroll to position [2, 0]
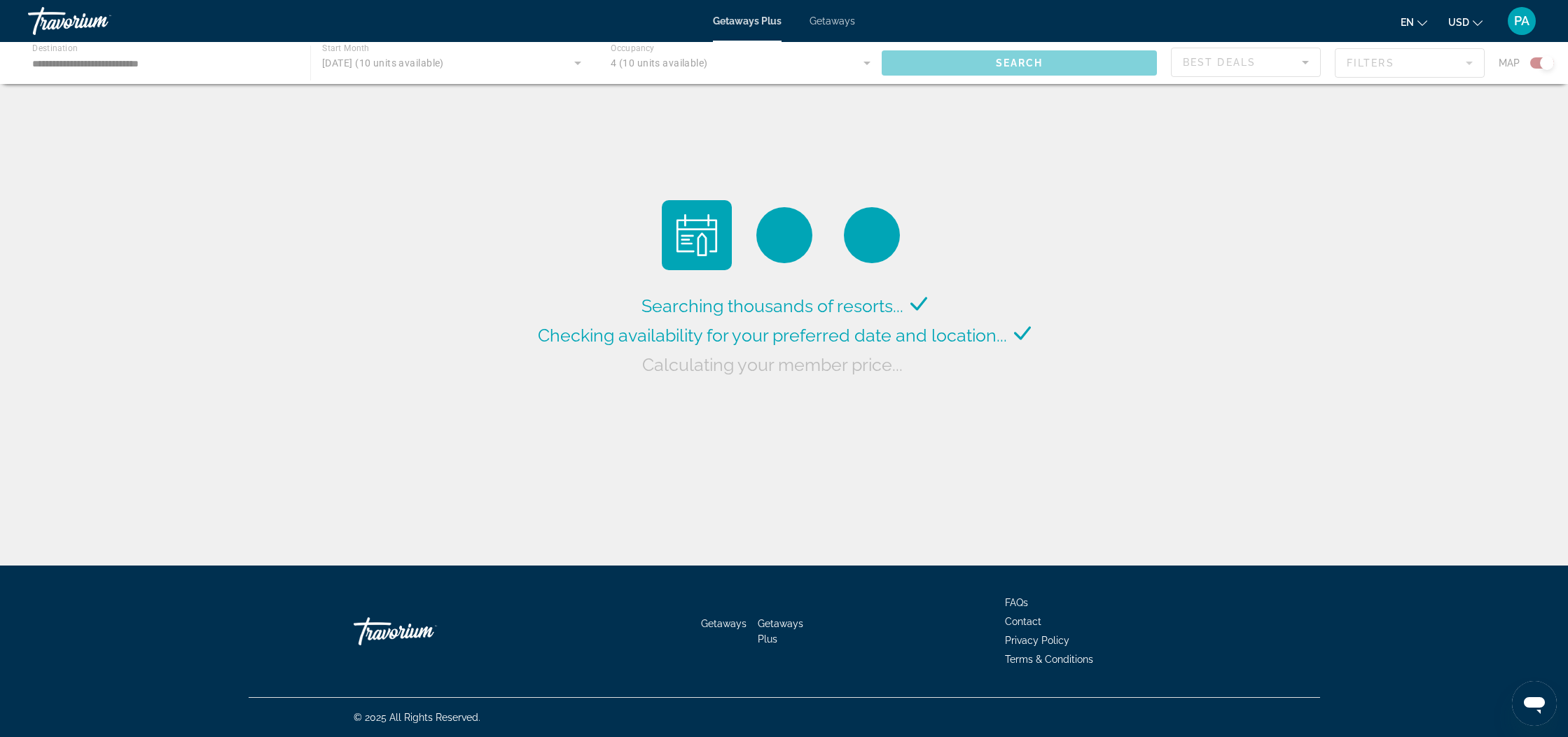
click at [580, 63] on div "Main content" at bounding box center [784, 63] width 1568 height 42
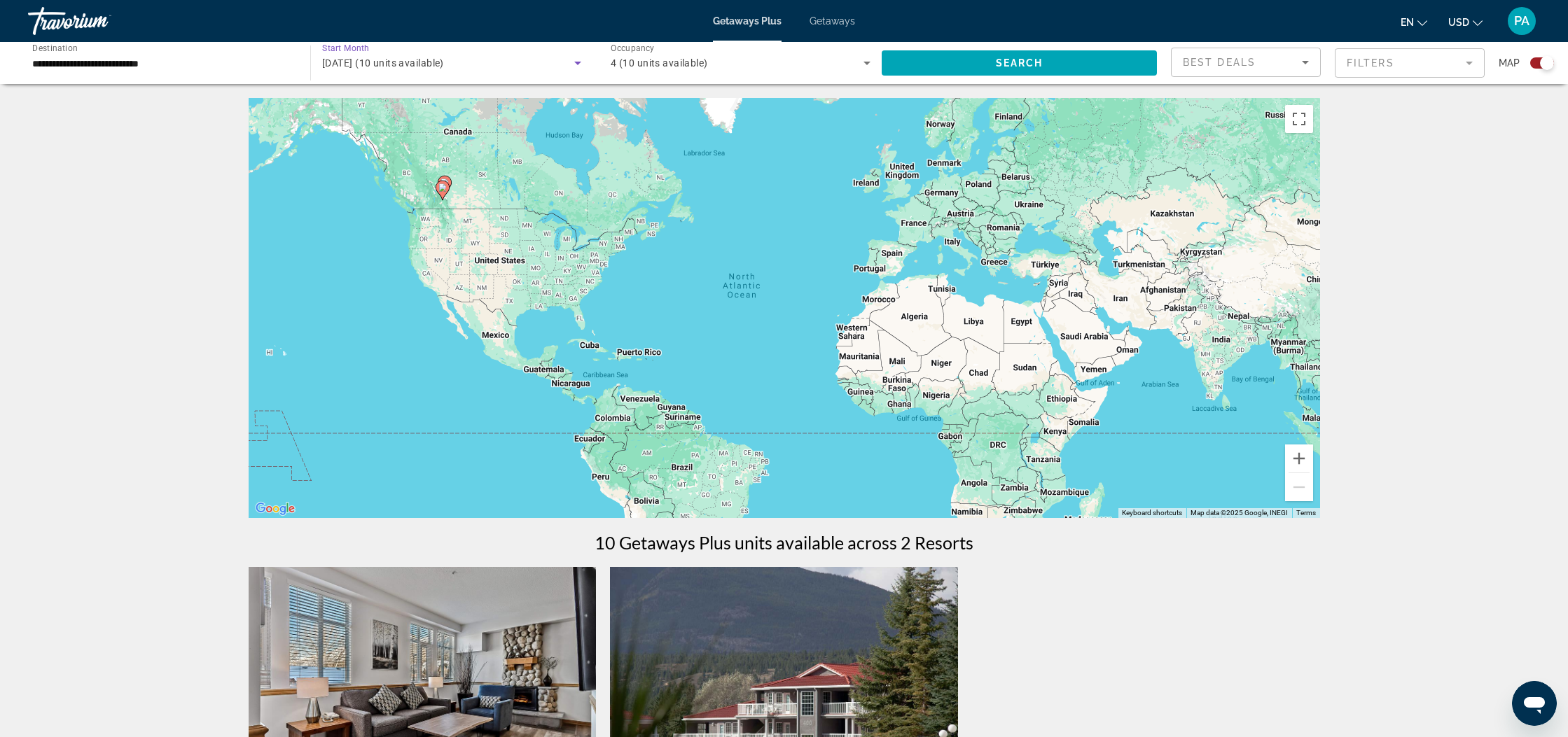
click at [576, 66] on icon "Search widget" at bounding box center [577, 62] width 17 height 17
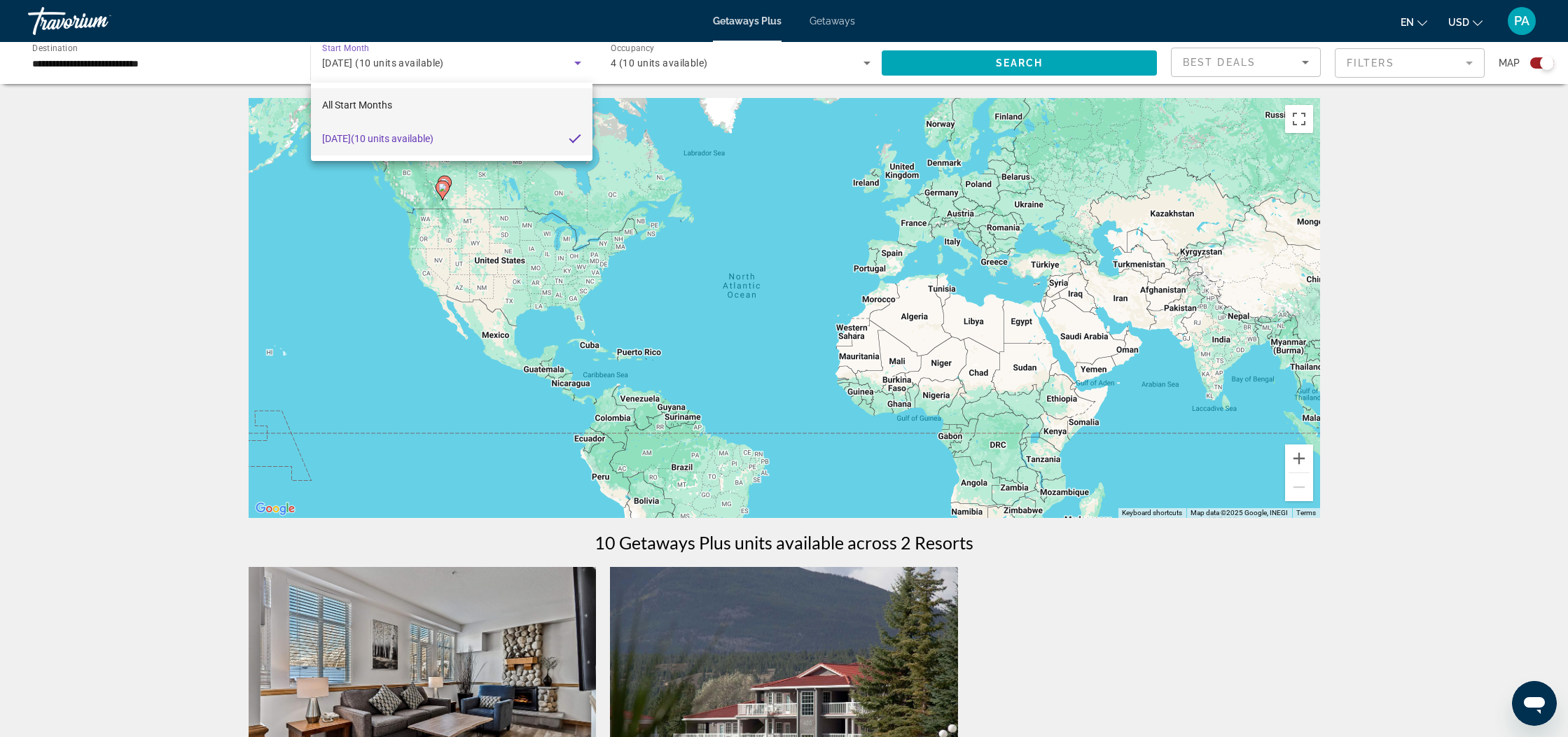
click at [408, 99] on mat-option "All Start Months" at bounding box center [451, 105] width 281 height 34
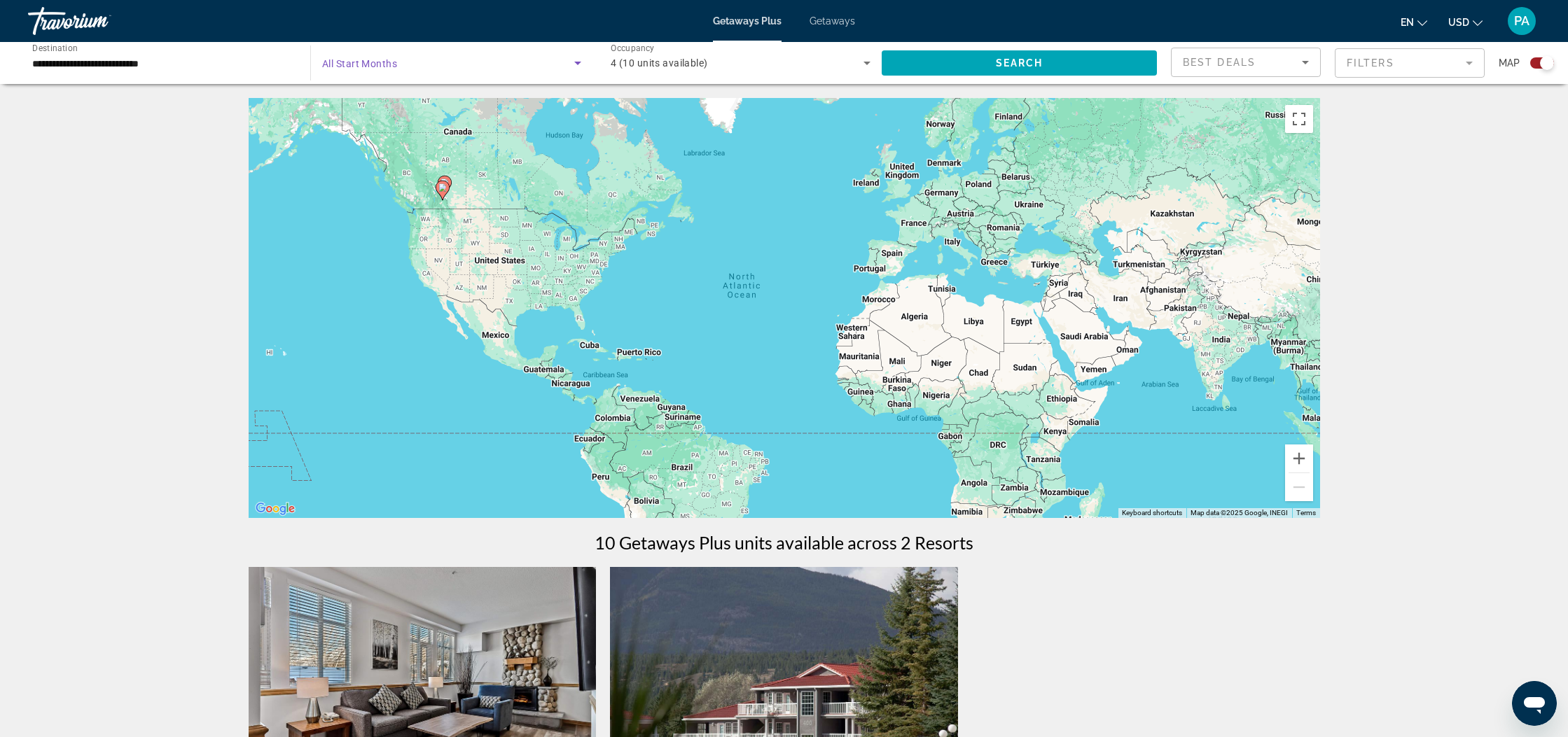
click at [574, 66] on icon "Search widget" at bounding box center [577, 62] width 17 height 17
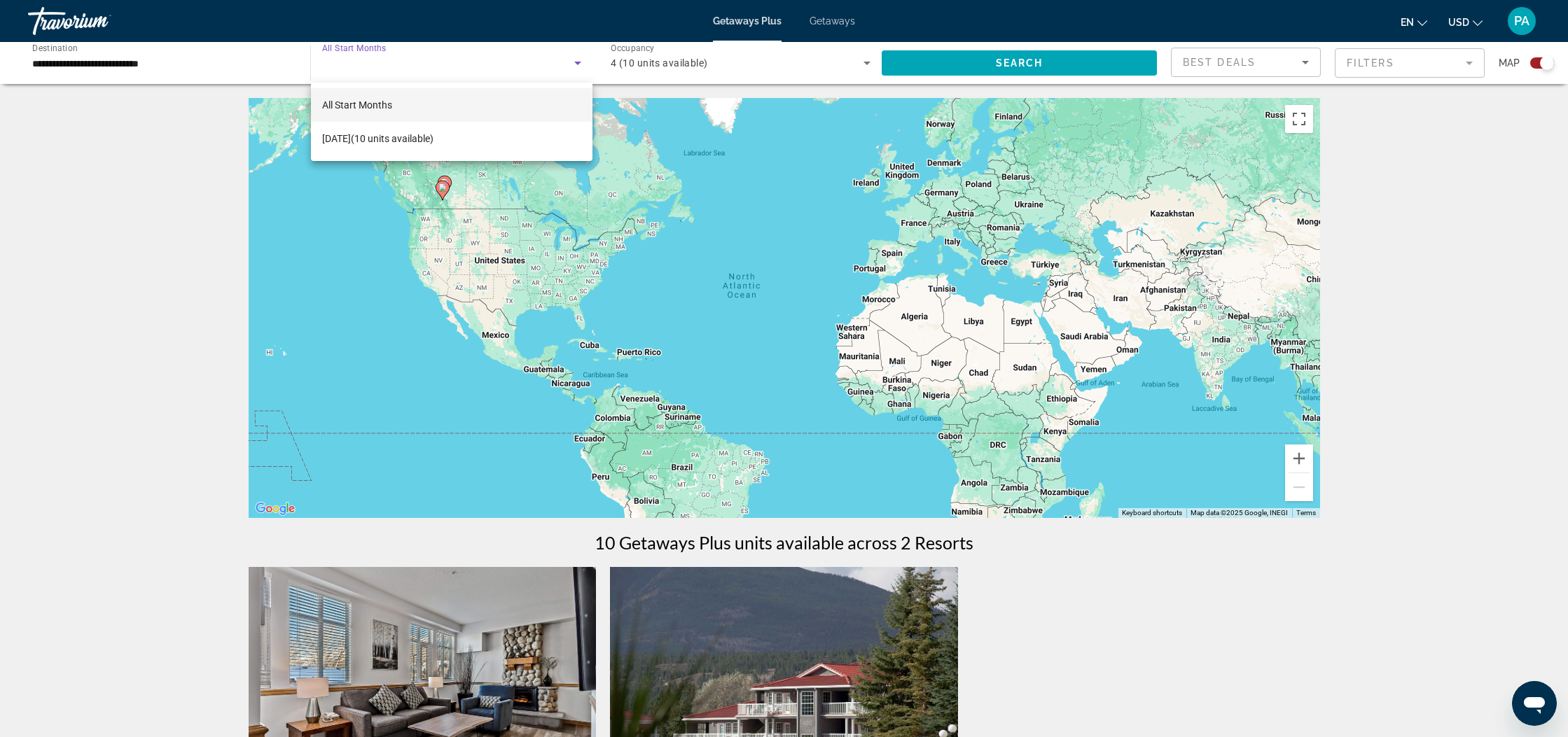
click at [74, 29] on div at bounding box center [784, 368] width 1568 height 737
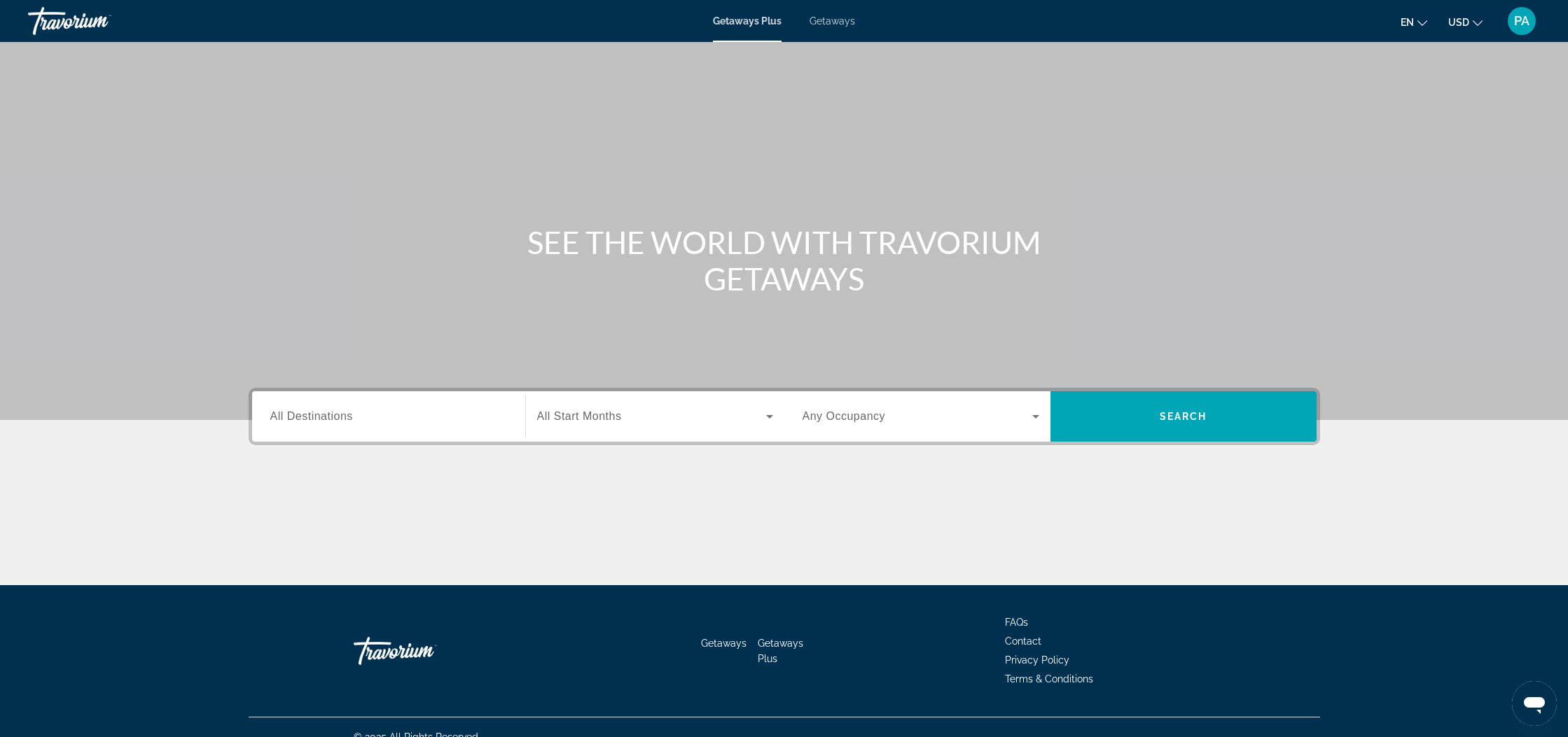
click at [831, 26] on span "Getaways" at bounding box center [833, 21] width 46 height 11
click at [344, 413] on span "All Destinations" at bounding box center [312, 415] width 83 height 12
click at [344, 413] on input "Destination All Destinations" at bounding box center [388, 417] width 236 height 17
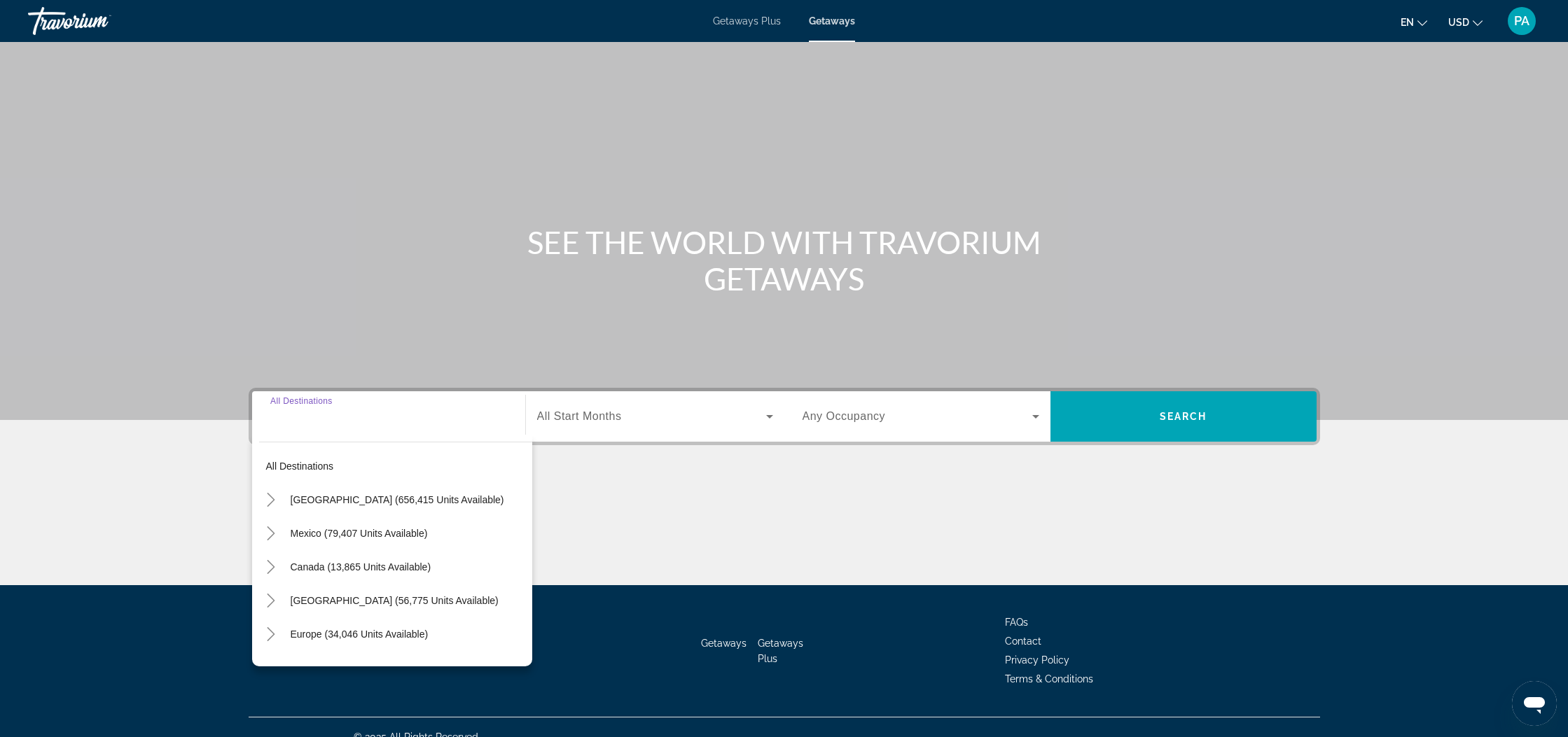
scroll to position [19, 0]
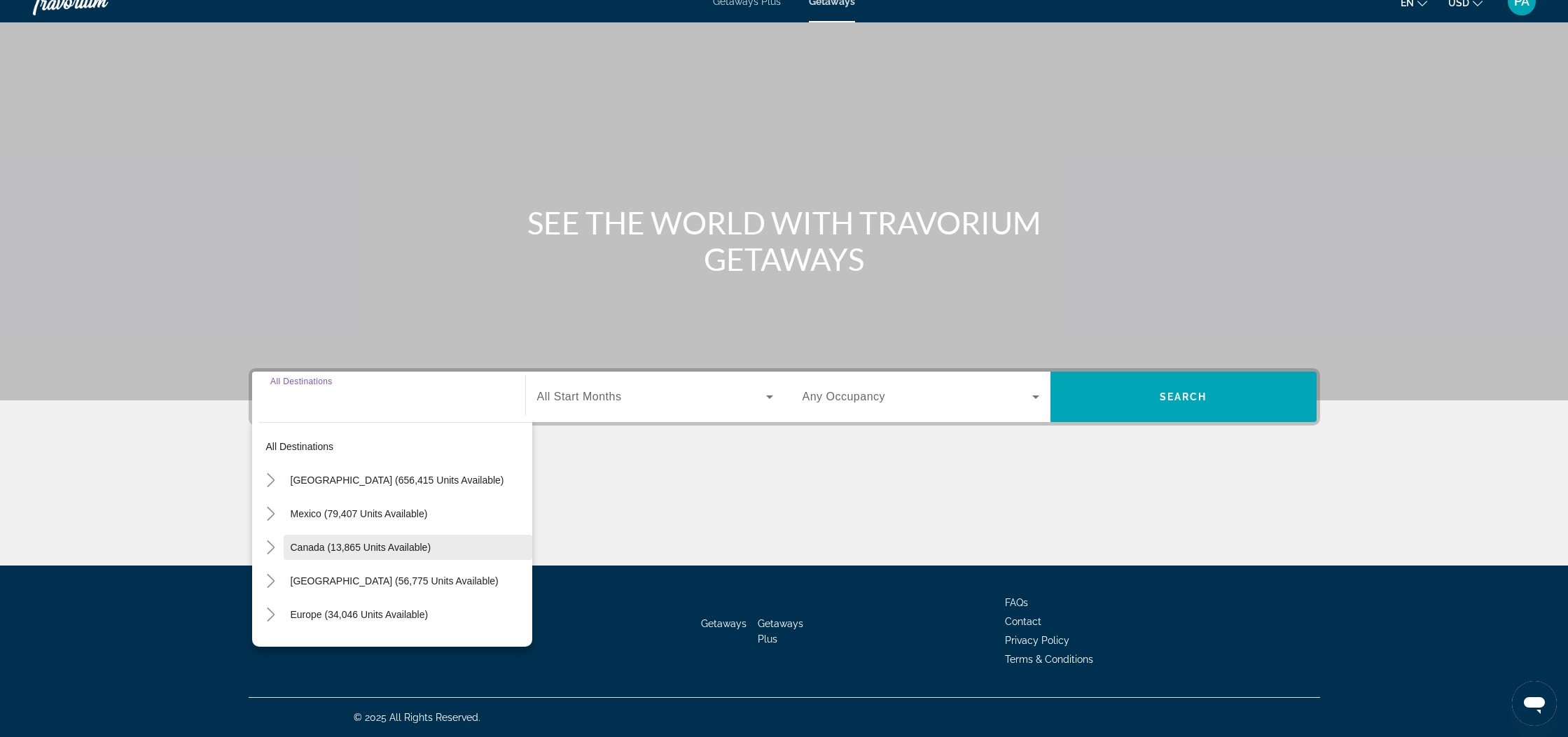
click at [364, 550] on span "Canada (13,865 units available)" at bounding box center [360, 548] width 141 height 11
type input "**********"
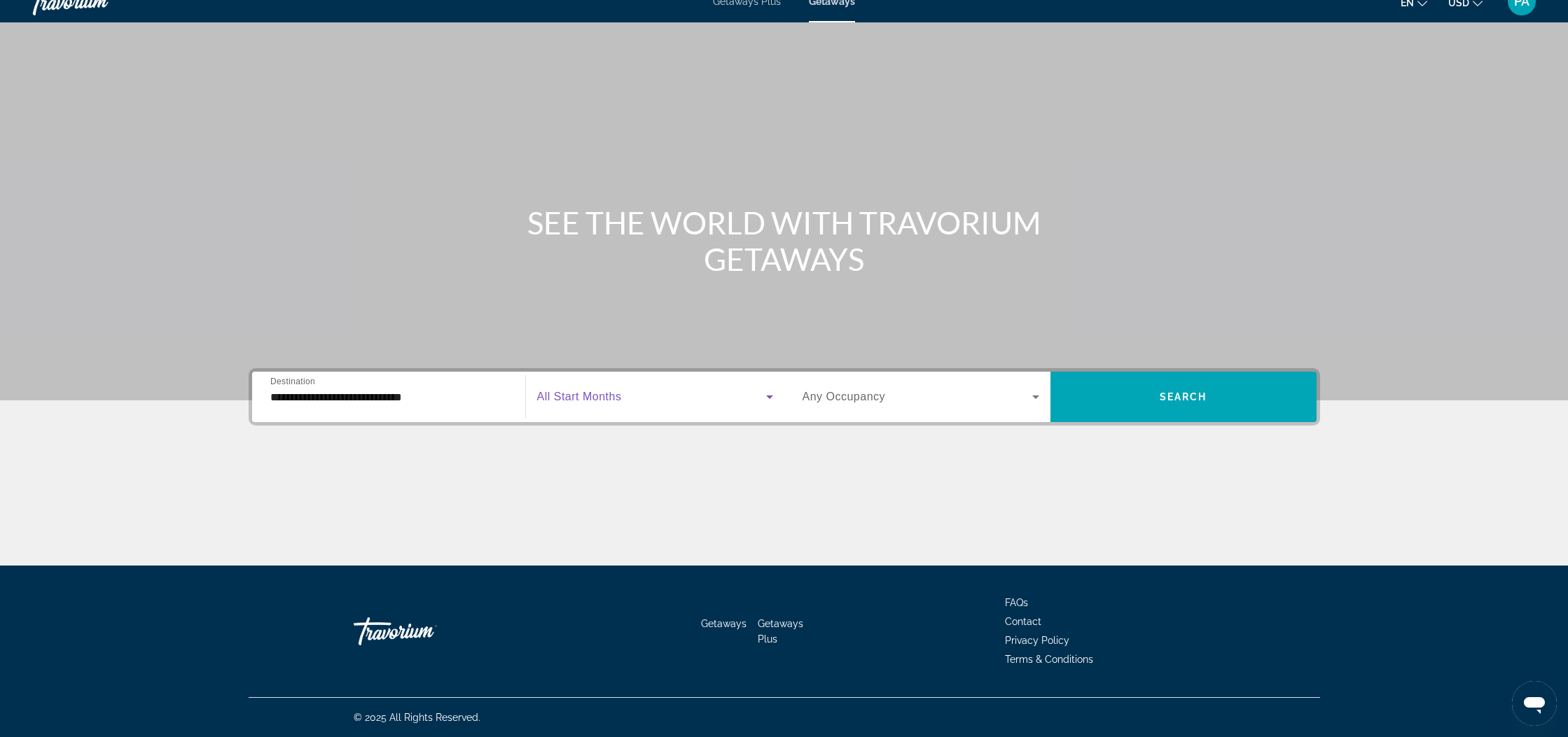
click at [771, 403] on icon "Search widget" at bounding box center [769, 397] width 17 height 17
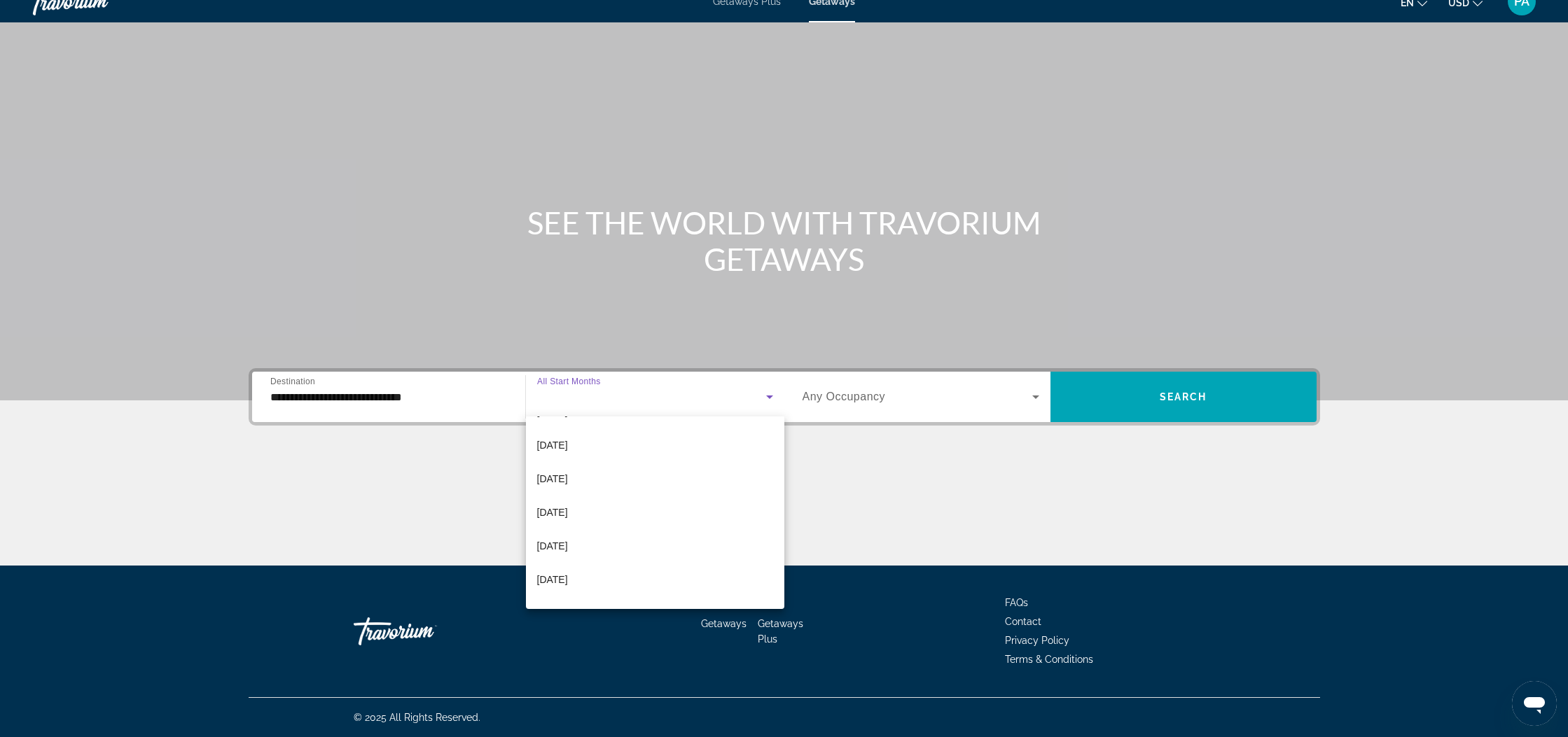
scroll to position [164, 0]
click at [551, 513] on span "[DATE]" at bounding box center [552, 509] width 31 height 17
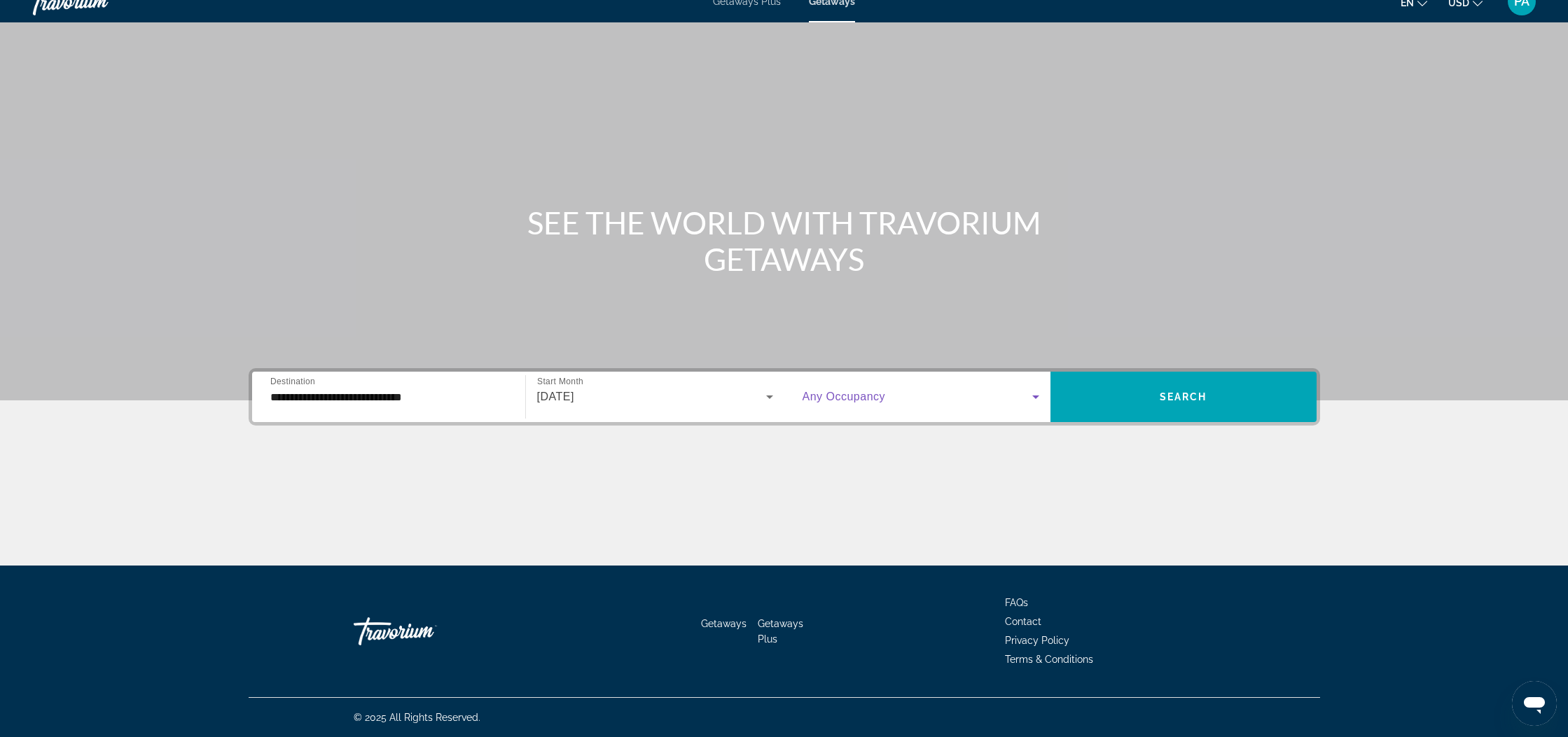
click at [1024, 402] on span "Search widget" at bounding box center [917, 397] width 230 height 17
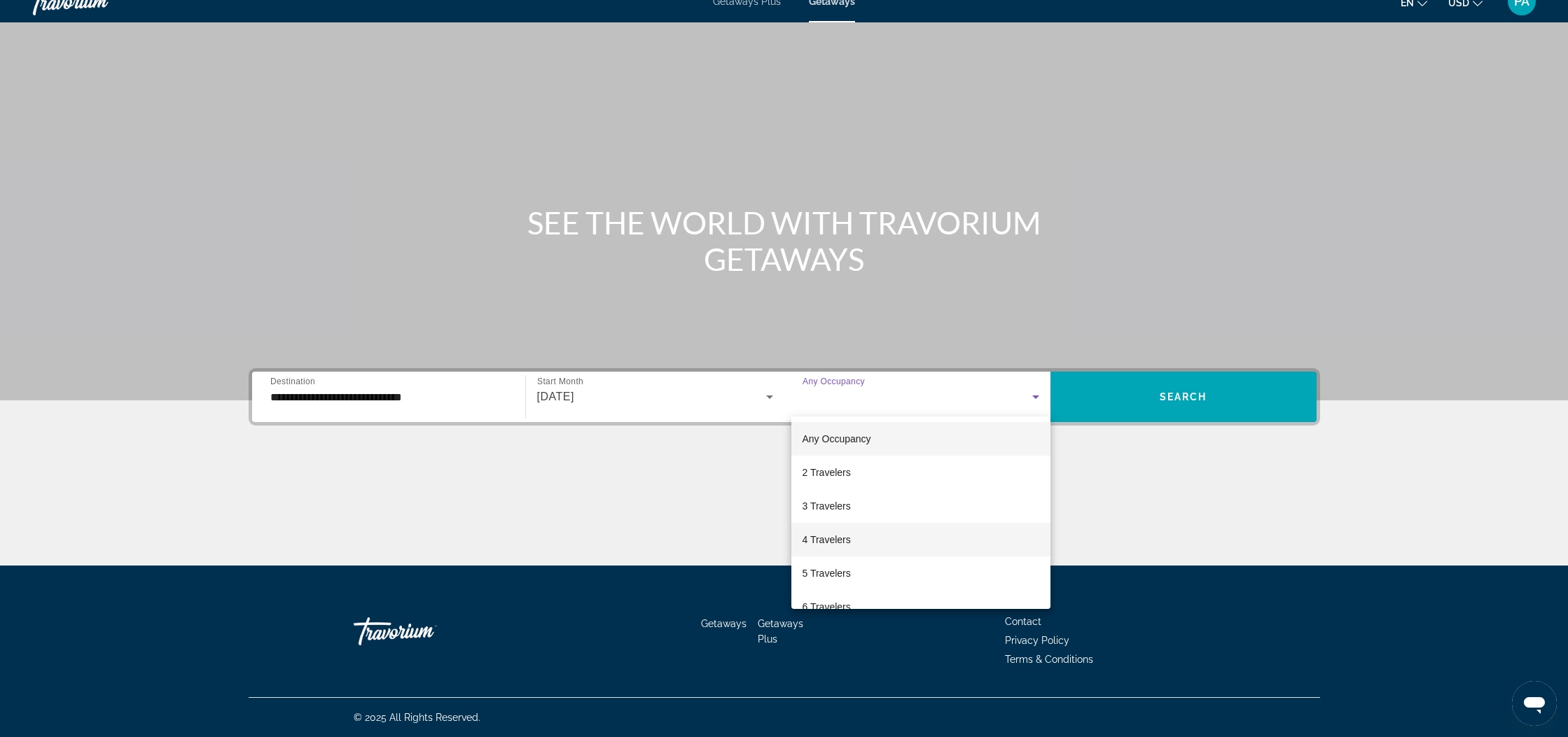
click at [818, 541] on span "4 Travelers" at bounding box center [826, 539] width 49 height 17
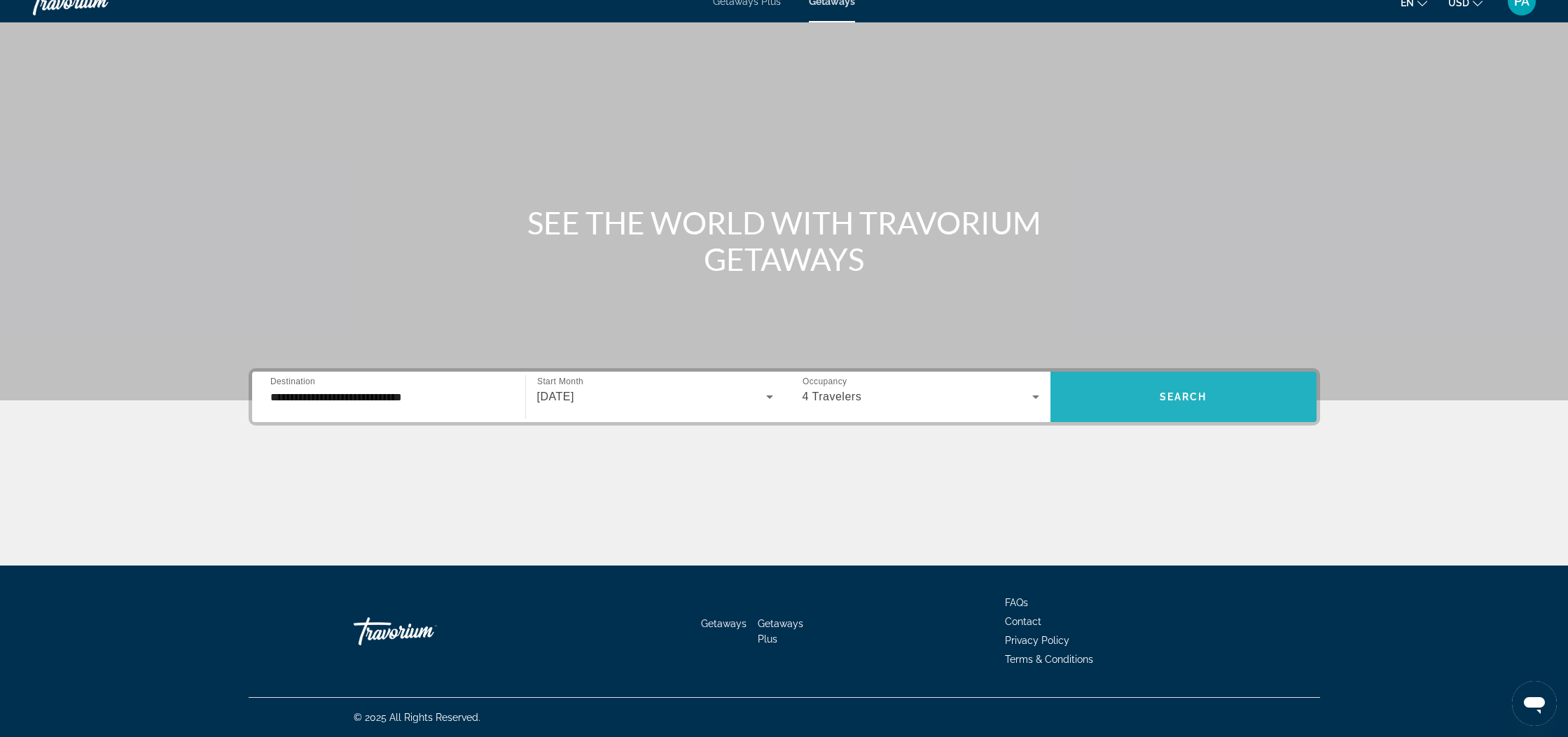
click at [1215, 395] on span "Search widget" at bounding box center [1183, 397] width 266 height 34
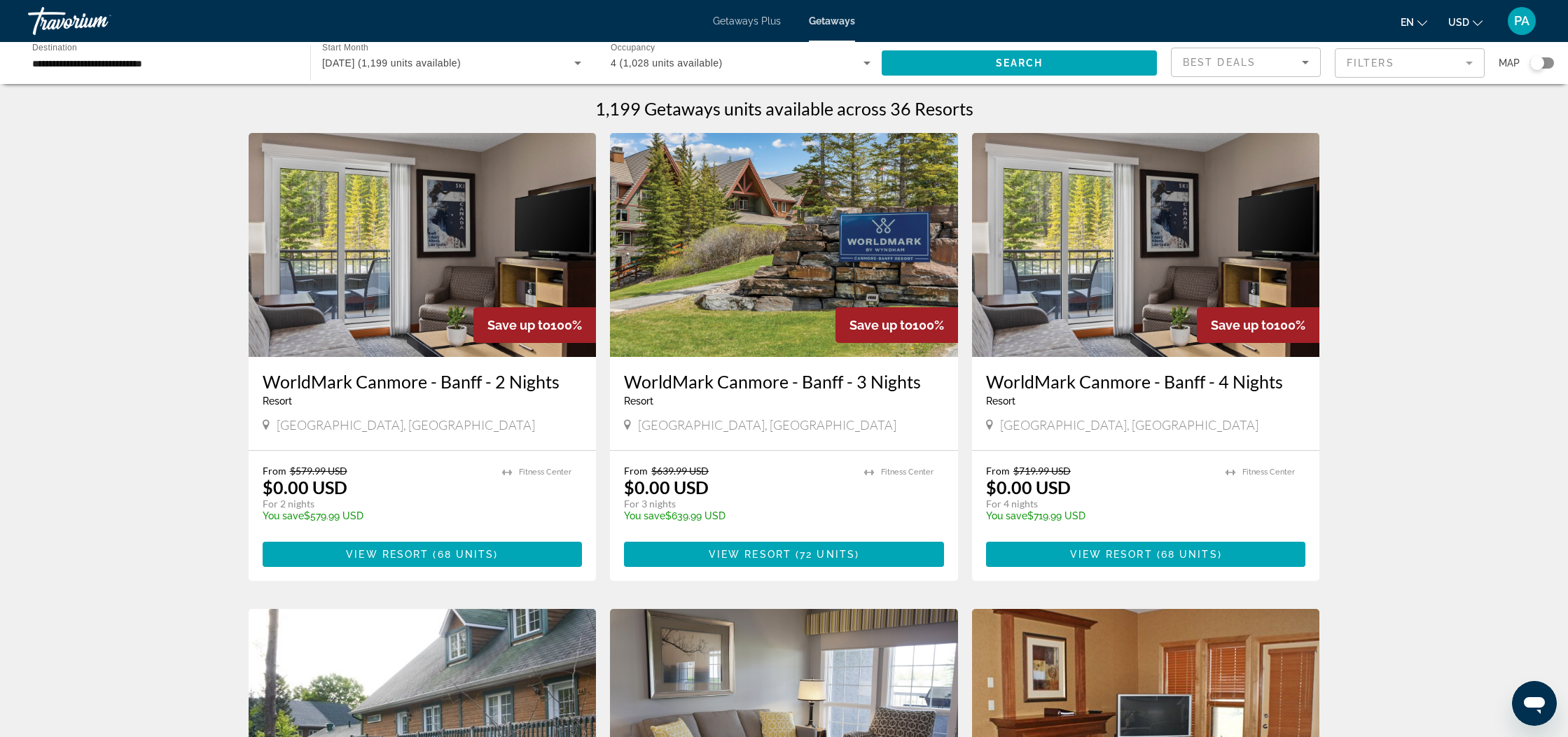
click at [1539, 62] on div "Search widget" at bounding box center [1536, 62] width 14 height 14
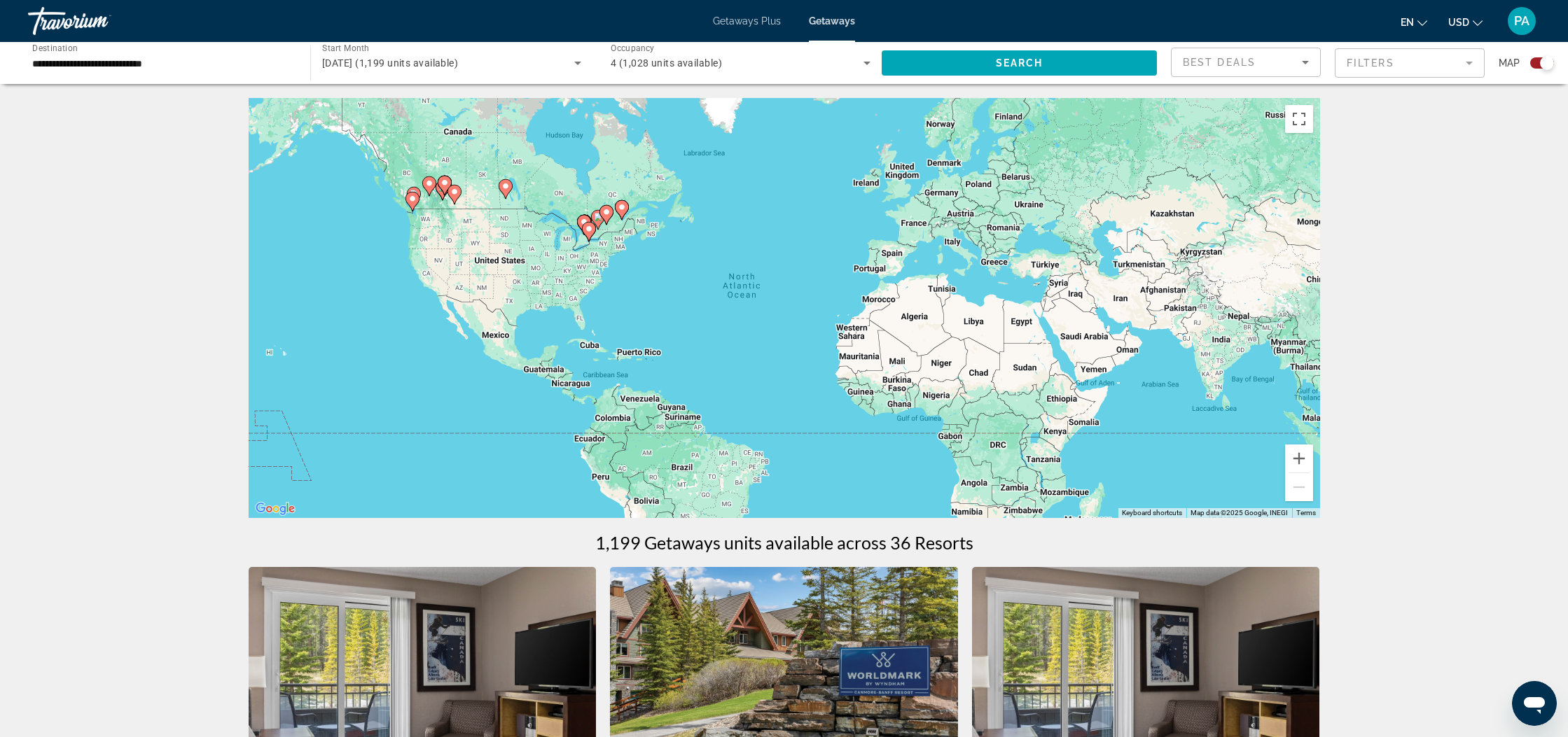
click at [427, 187] on image "Main content" at bounding box center [428, 183] width 8 height 8
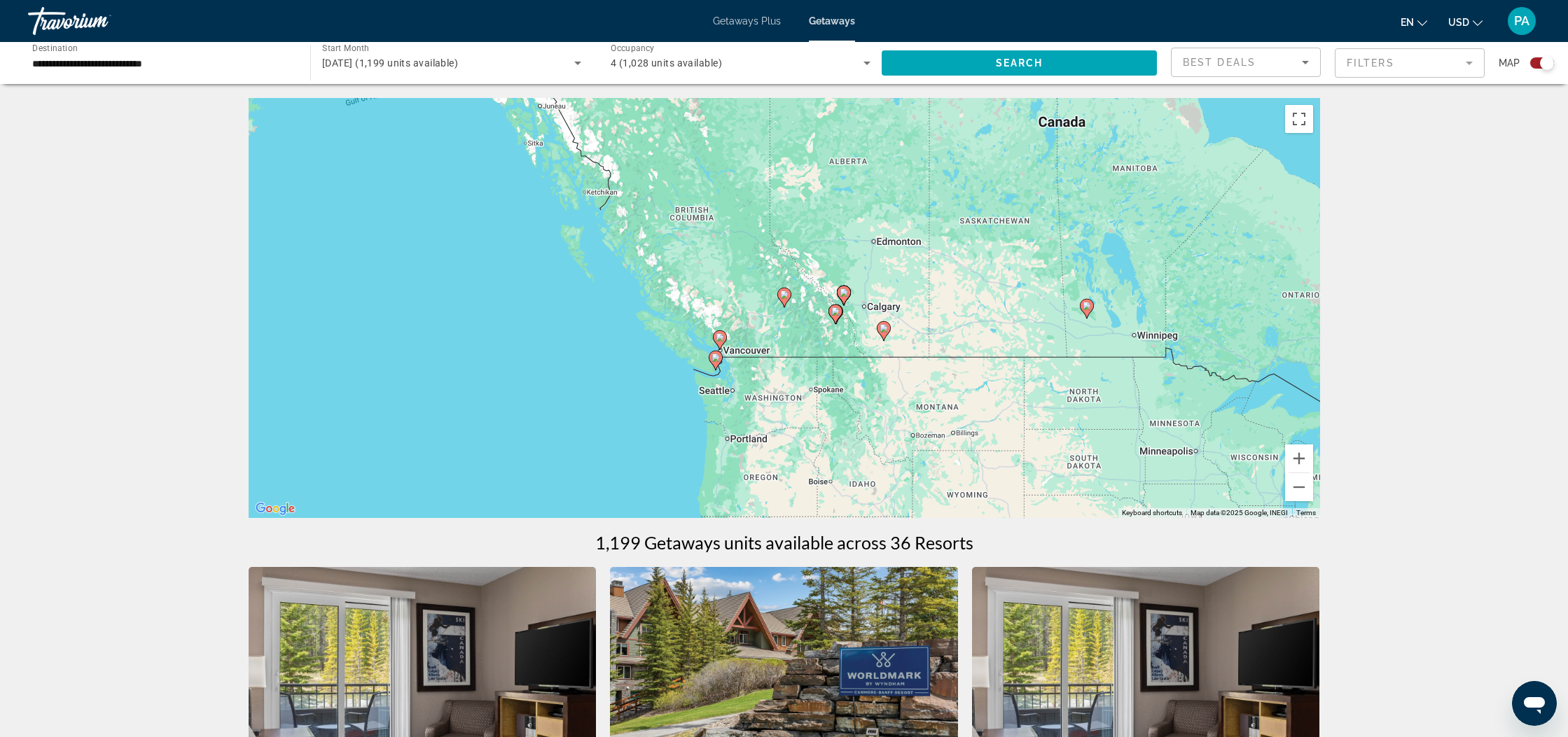
click at [723, 344] on gmp-advanced-marker "Main content" at bounding box center [719, 340] width 14 height 21
type input "**********"
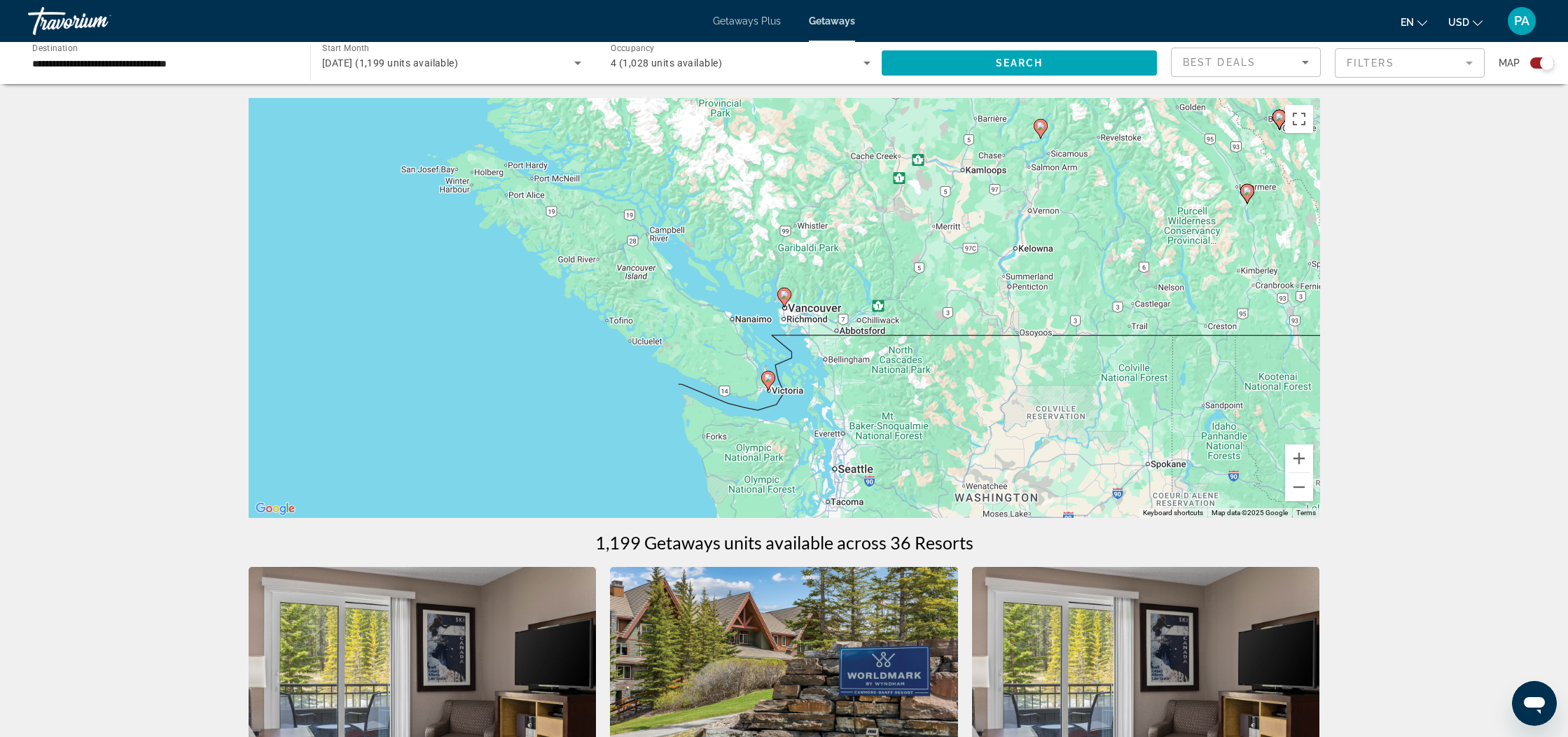
click at [783, 300] on icon "Main content" at bounding box center [784, 298] width 13 height 18
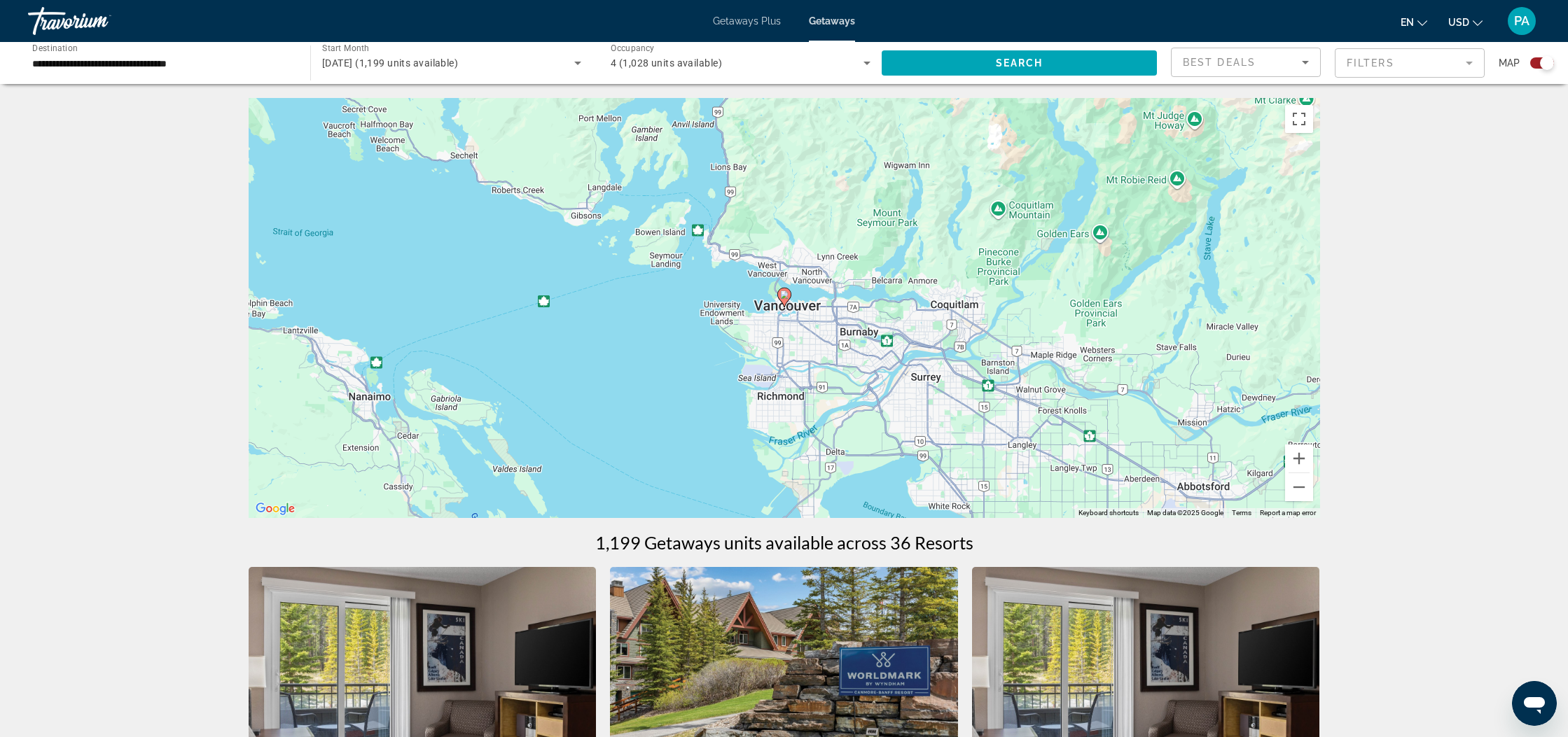
click at [786, 299] on image "Main content" at bounding box center [784, 294] width 8 height 8
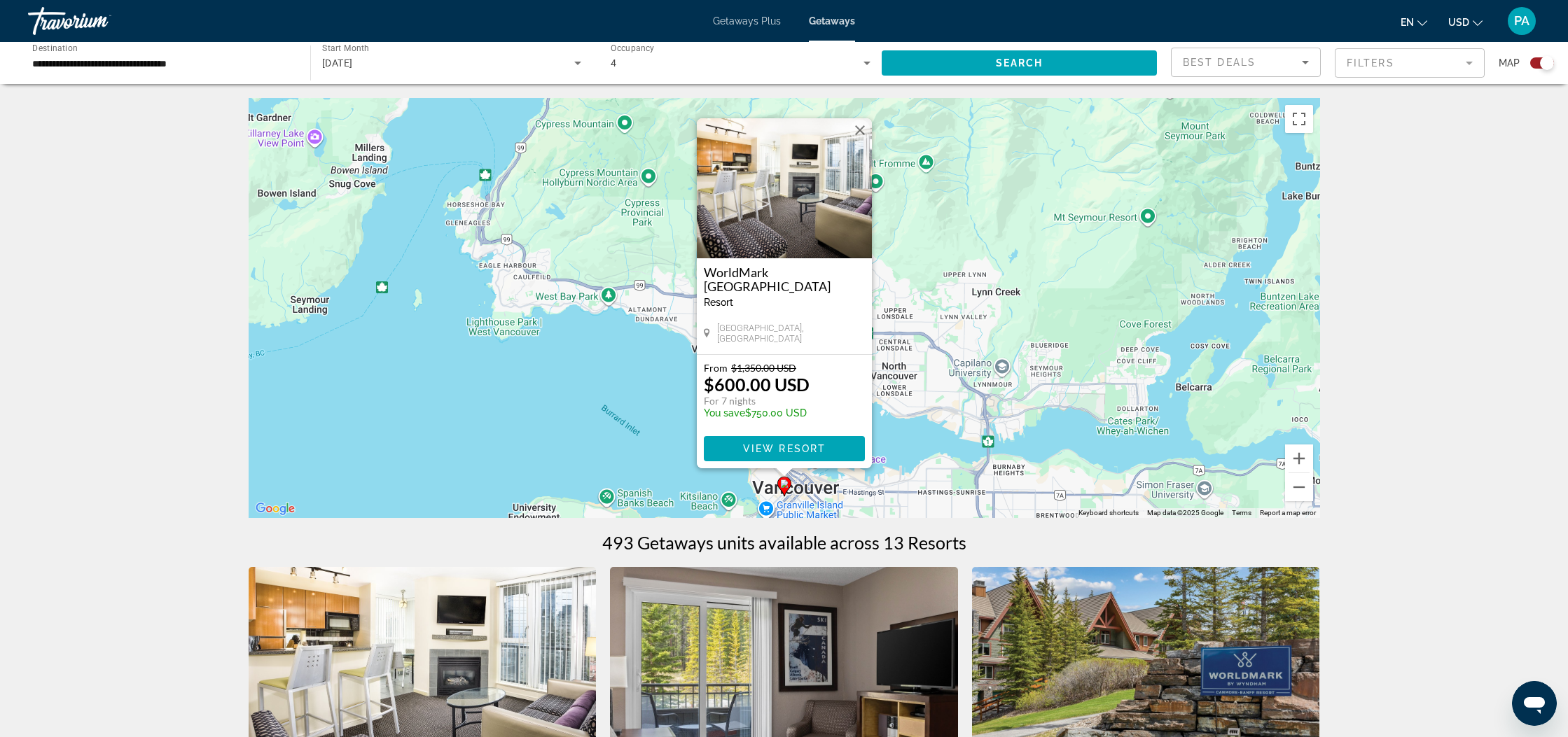
click at [812, 211] on img "Main content" at bounding box center [784, 188] width 175 height 140
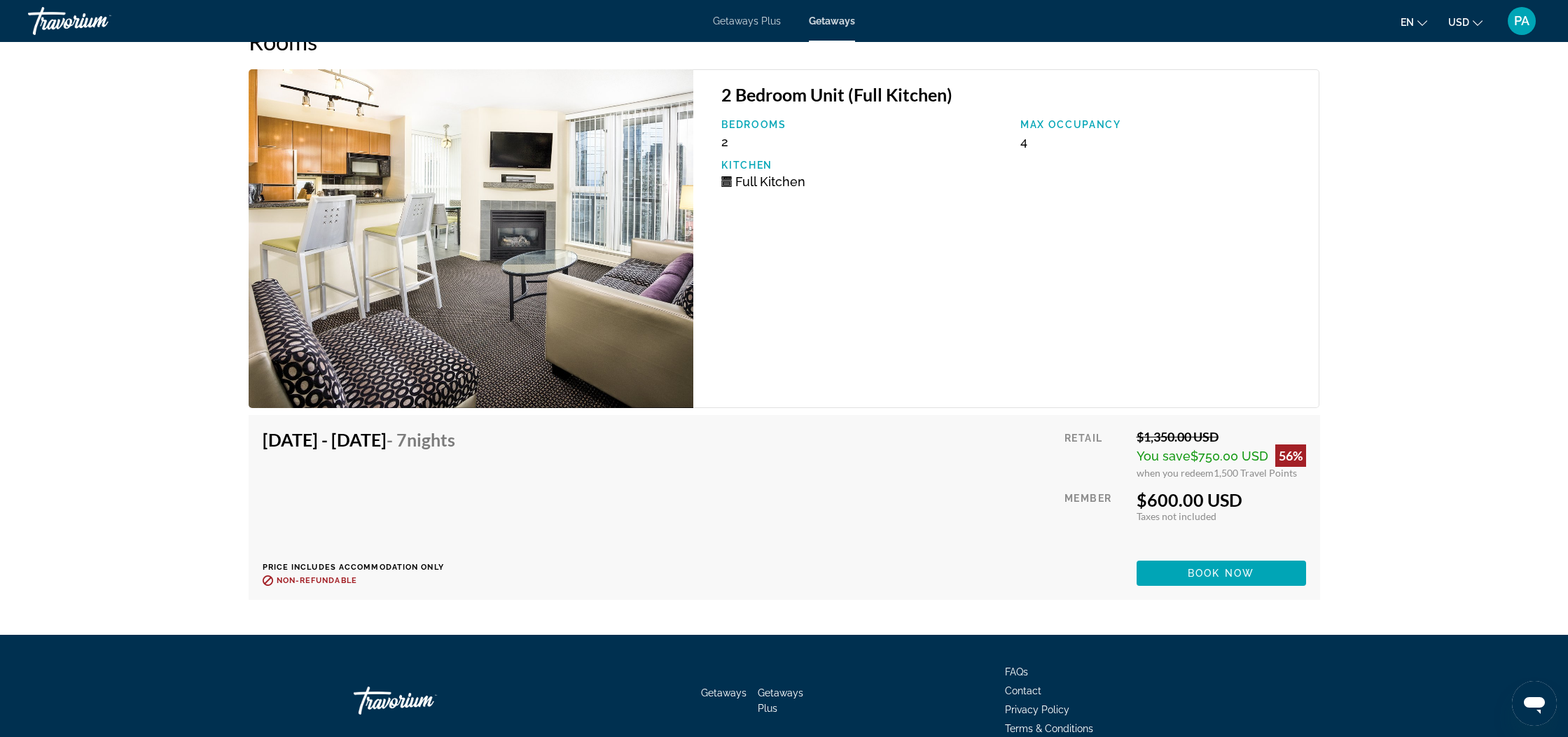
scroll to position [2328, 0]
